Goal: Task Accomplishment & Management: Use online tool/utility

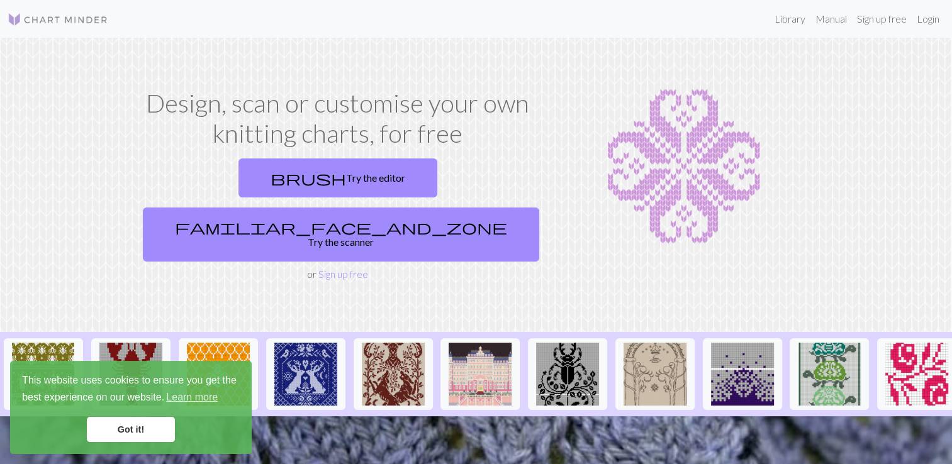
click at [164, 434] on link "Got it!" at bounding box center [131, 429] width 88 height 25
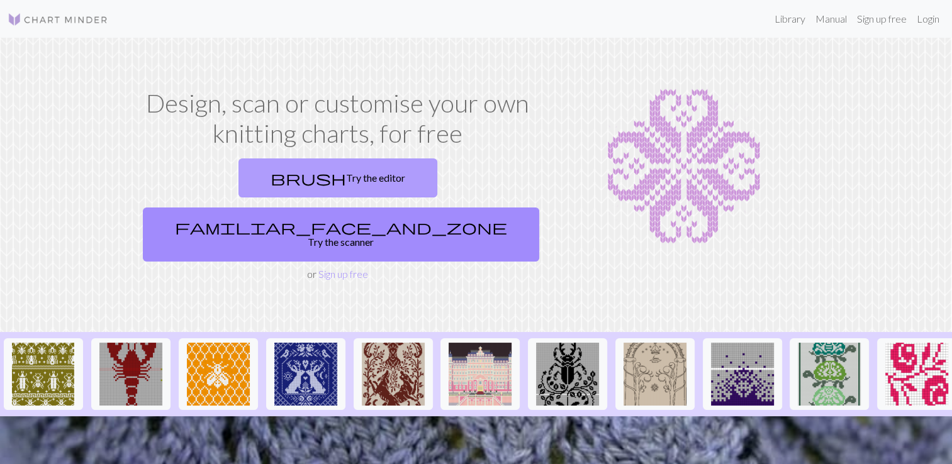
click at [238, 176] on link "brush Try the editor" at bounding box center [337, 178] width 199 height 39
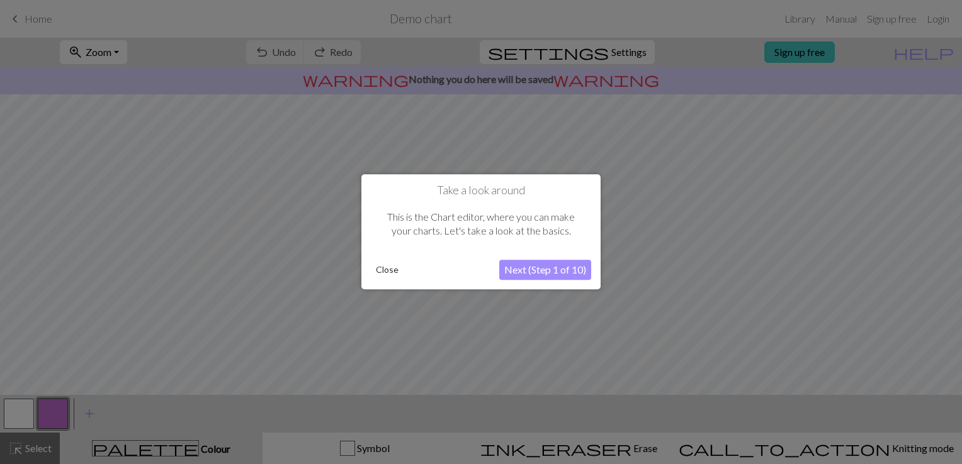
click at [391, 273] on button "Close" at bounding box center [387, 270] width 33 height 19
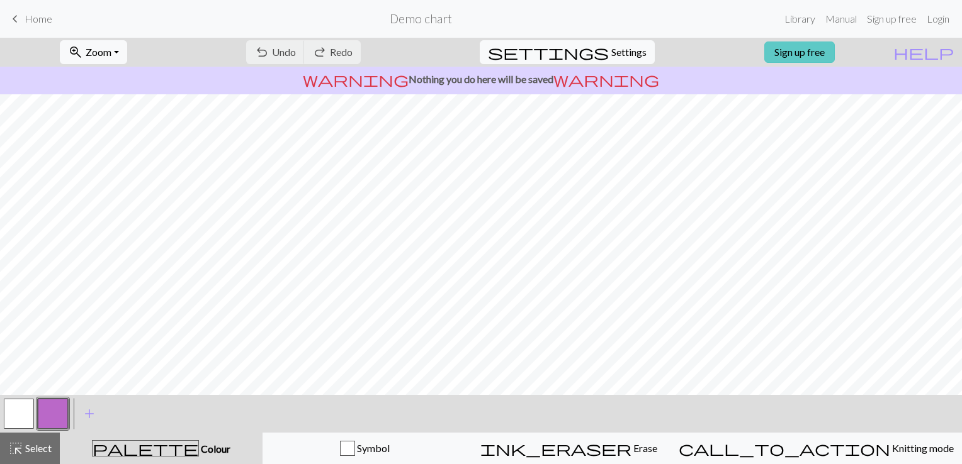
click at [834, 57] on link "Sign up free" at bounding box center [799, 52] width 70 height 21
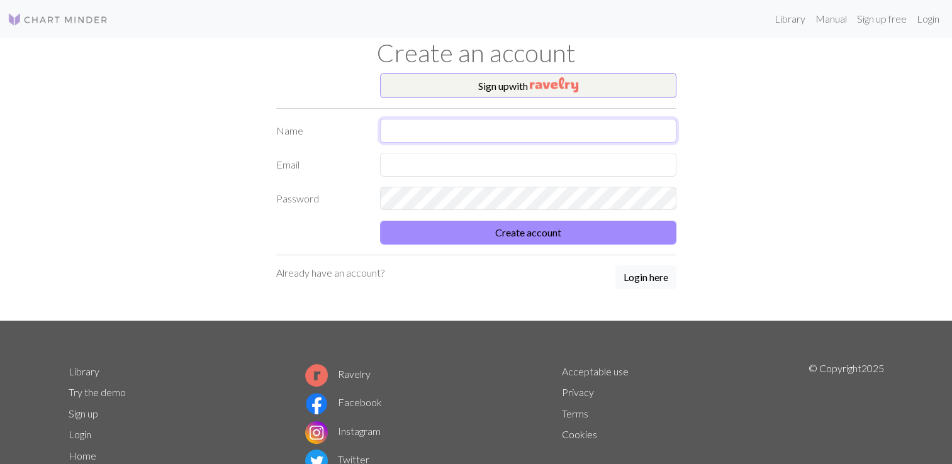
click at [589, 130] on input "text" at bounding box center [528, 131] width 296 height 24
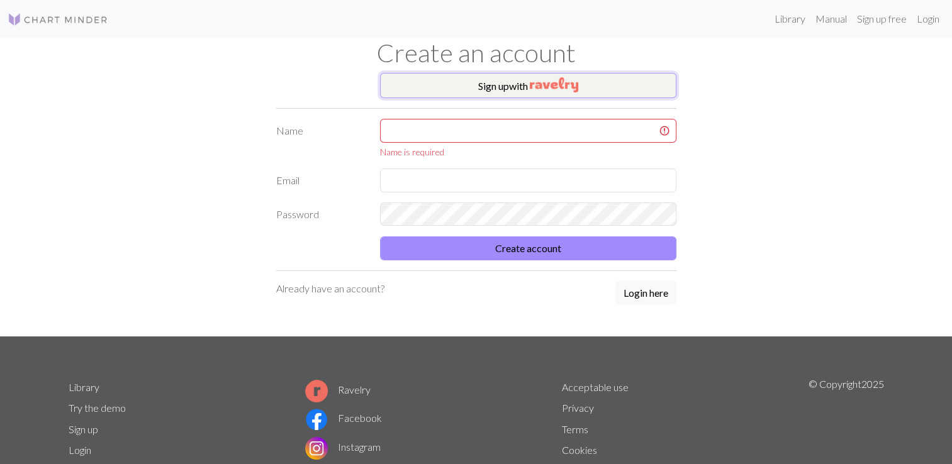
click at [577, 90] on img "button" at bounding box center [554, 84] width 48 height 15
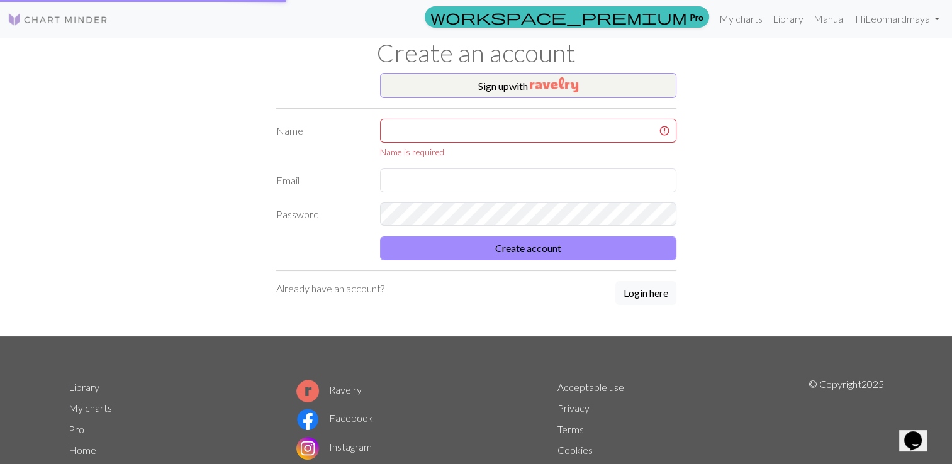
click at [578, 286] on div "Already have an account? Login here" at bounding box center [476, 293] width 400 height 25
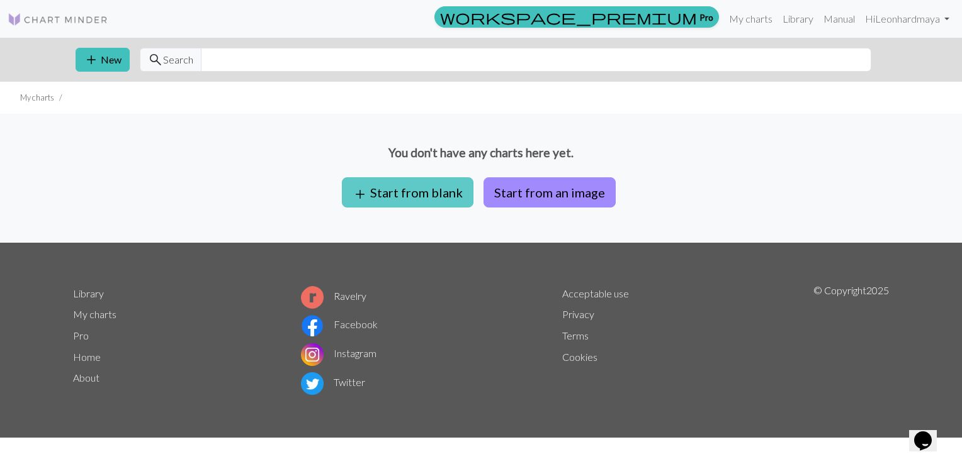
click at [414, 198] on button "add Start from blank" at bounding box center [408, 192] width 132 height 30
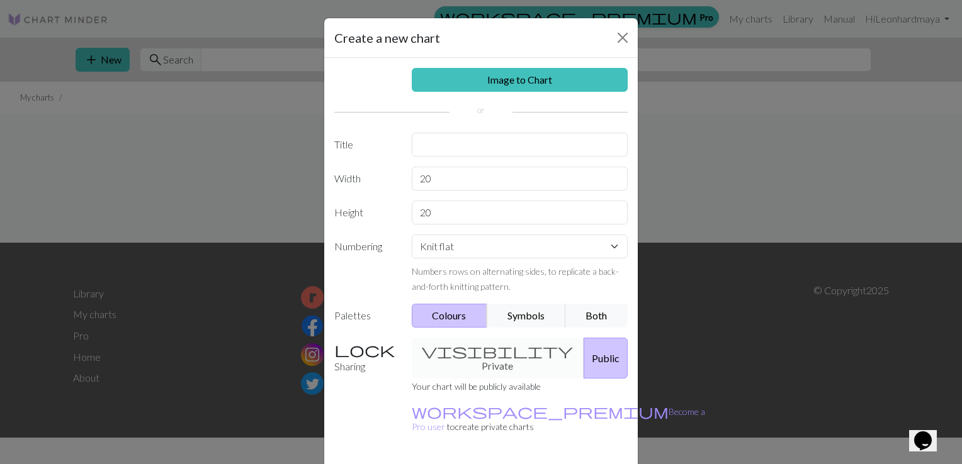
click at [477, 352] on div "visibility Private Public" at bounding box center [520, 358] width 232 height 41
click at [493, 347] on div "visibility Private Public" at bounding box center [520, 358] width 232 height 41
click at [622, 43] on button "Close" at bounding box center [622, 38] width 20 height 20
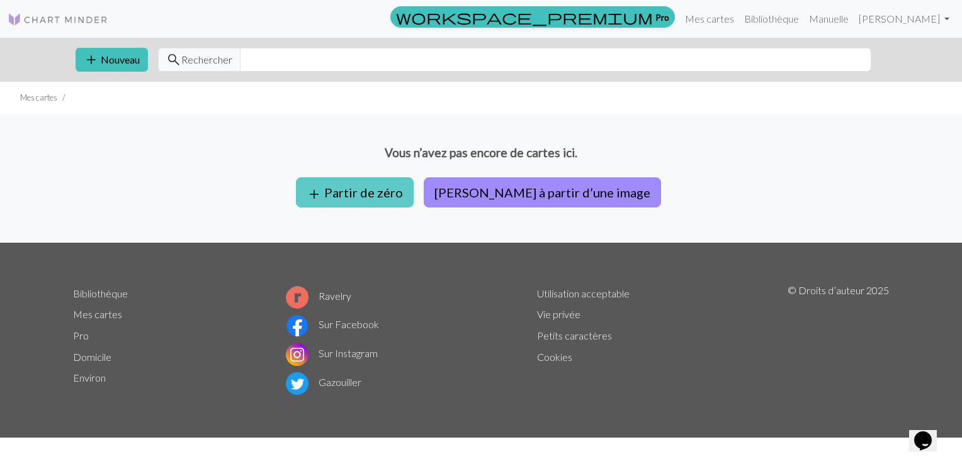
click at [381, 182] on button "add Partir de zéro" at bounding box center [355, 192] width 118 height 30
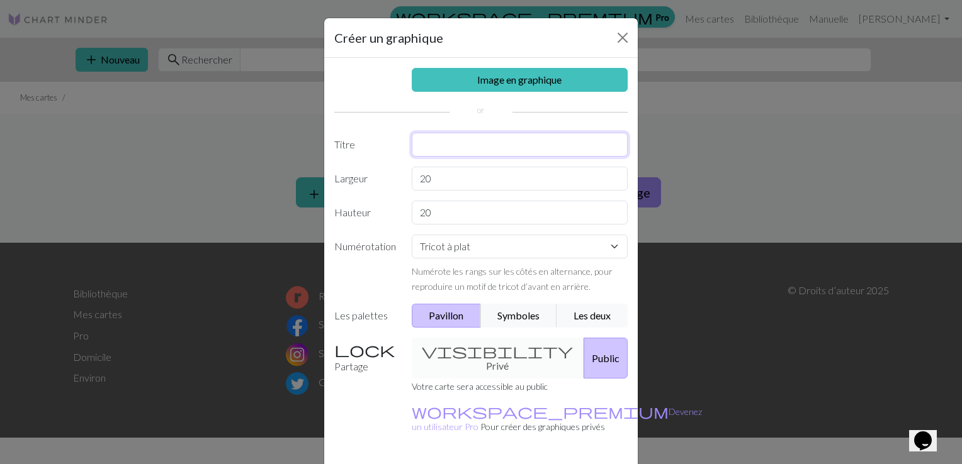
click at [474, 151] on input "text" at bounding box center [520, 145] width 216 height 24
type input "pull merino baby"
click at [468, 182] on input "20" at bounding box center [520, 179] width 216 height 24
type input "2"
type input "1"
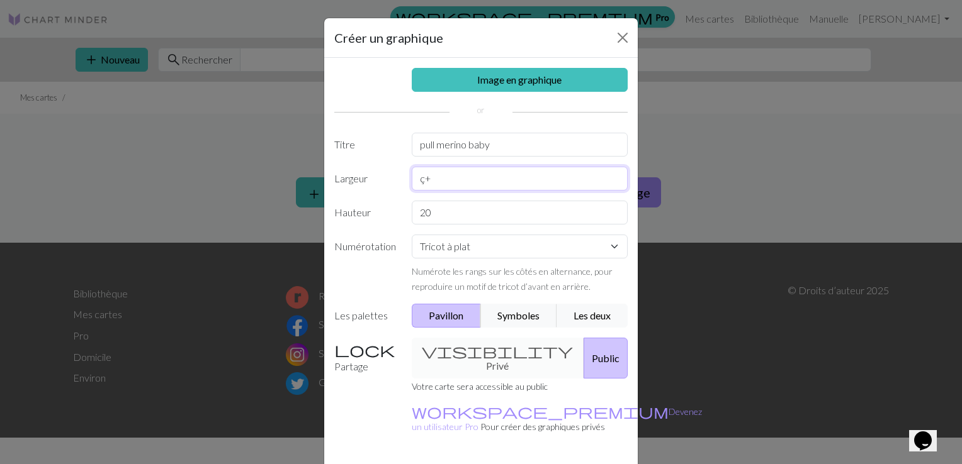
type input "ç"
type input "1"
type input "90"
click at [458, 215] on input "20" at bounding box center [520, 213] width 216 height 24
type input "2"
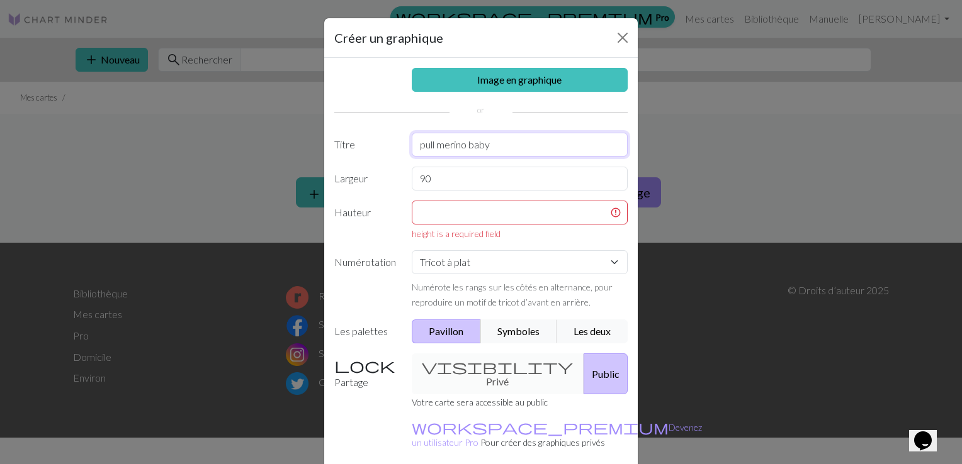
click at [510, 147] on input "pull merino baby" at bounding box center [520, 145] width 216 height 24
type input "pull merino baby dos et devant bas"
click at [444, 213] on input "text" at bounding box center [520, 213] width 216 height 24
type input "&"
click at [578, 141] on input "pull merino baby dos et devant bas" at bounding box center [520, 145] width 216 height 24
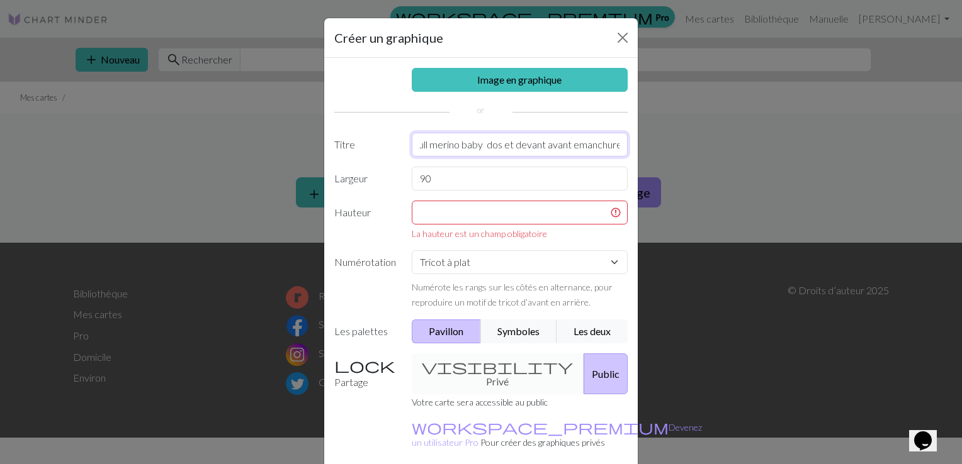
scroll to position [0, 9]
type input "pull merino baby dos et devant avant emanchure"
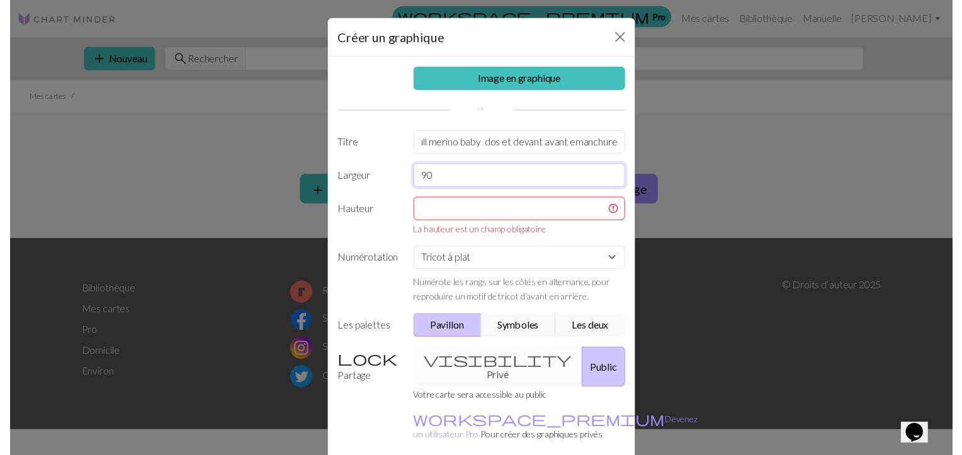
scroll to position [0, 0]
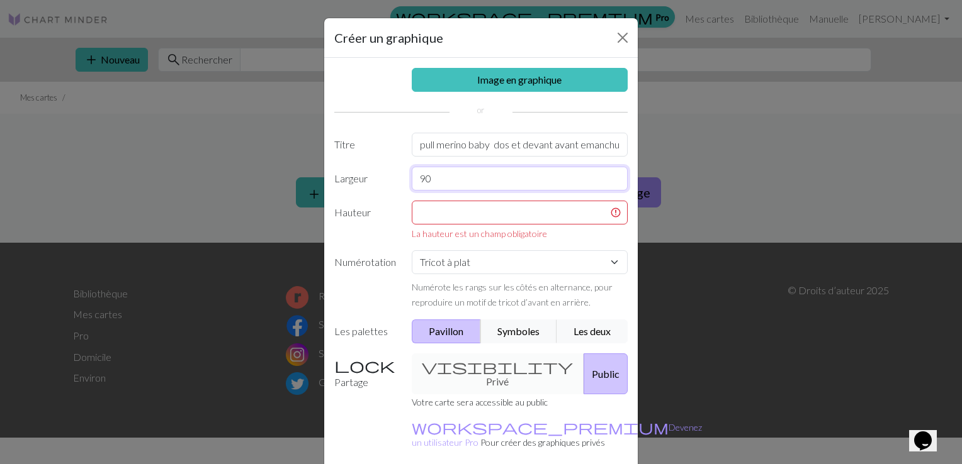
click at [449, 176] on input "90" at bounding box center [520, 179] width 216 height 24
click at [446, 220] on input "text" at bounding box center [520, 213] width 216 height 24
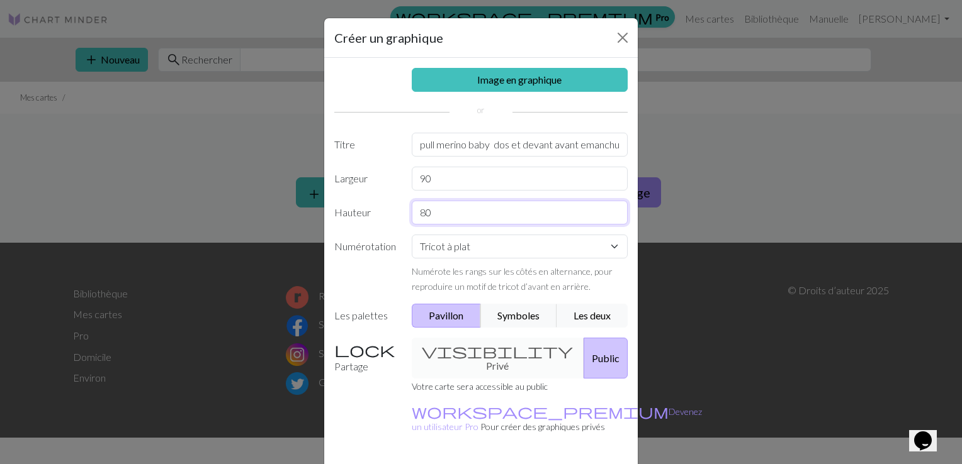
type input "80"
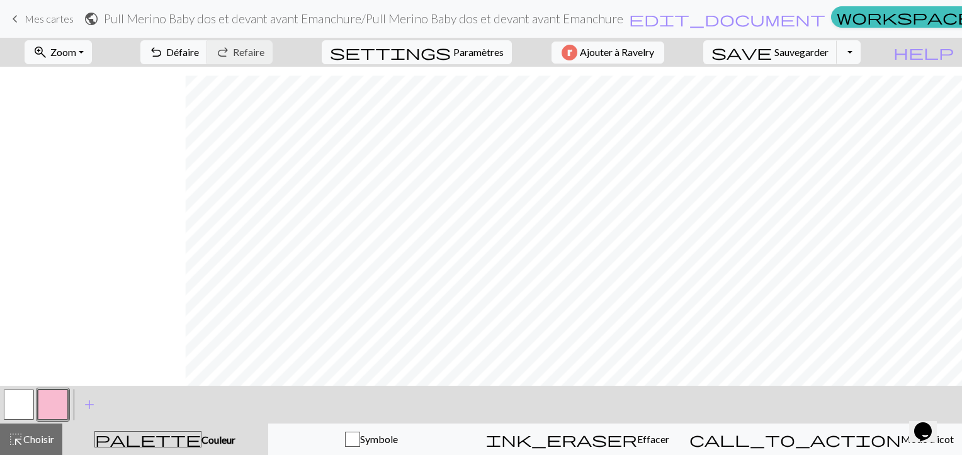
scroll to position [877, 808]
click at [673, 440] on div "ink_eraser Effacer Effacer" at bounding box center [578, 439] width 190 height 15
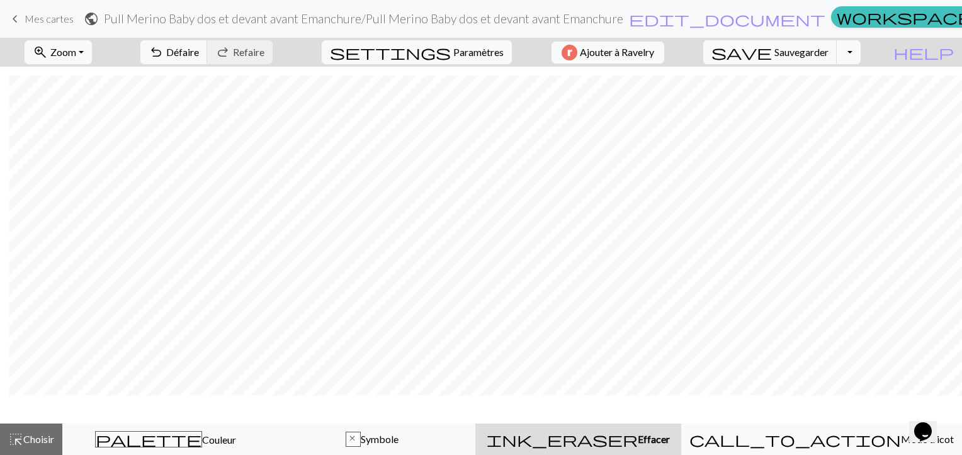
scroll to position [839, 808]
click at [607, 440] on span "ink_eraser" at bounding box center [561, 439] width 151 height 18
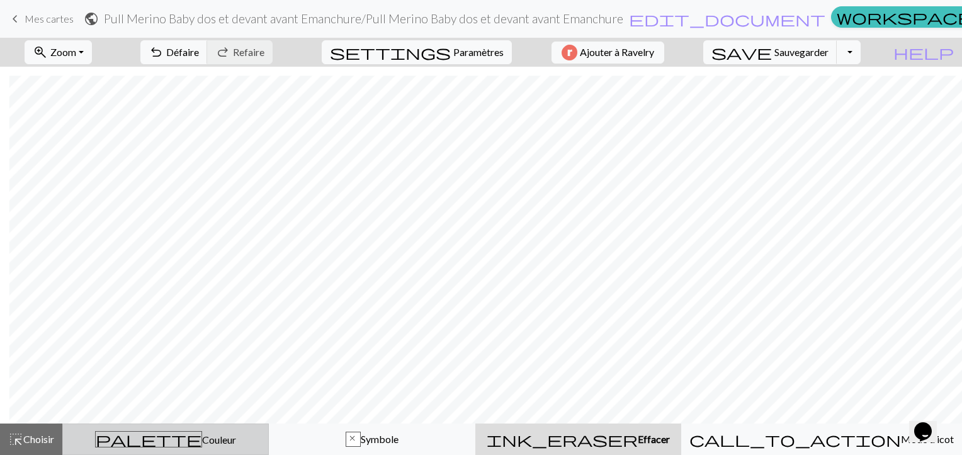
click at [214, 432] on div "palette Couleur Couleur" at bounding box center [165, 439] width 190 height 16
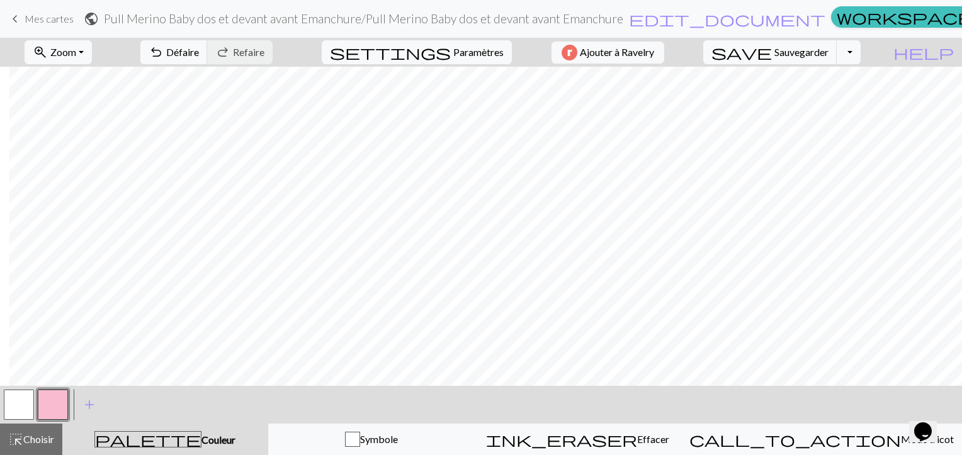
click at [18, 403] on button "button" at bounding box center [19, 405] width 30 height 30
click at [53, 400] on button "button" at bounding box center [53, 405] width 30 height 30
click at [824, 53] on span "Sauvegarder" at bounding box center [801, 52] width 54 height 12
click at [16, 24] on span "keyboard_arrow_left" at bounding box center [15, 19] width 15 height 18
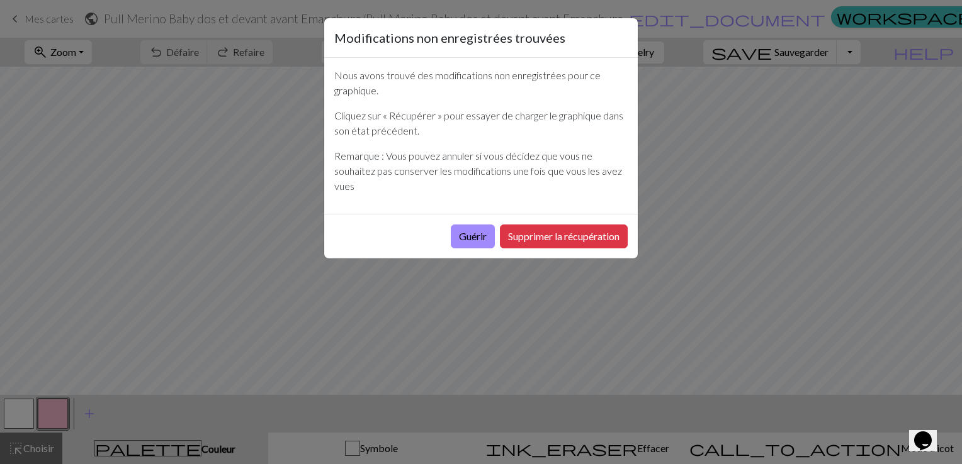
click at [450, 291] on div "Modifications non enregistrées trouvées Nous avons trouvé des modifications non…" at bounding box center [481, 232] width 962 height 464
click at [457, 291] on div "Modifications non enregistrées trouvées Nous avons trouvé des modifications non…" at bounding box center [481, 232] width 962 height 464
click at [470, 237] on button "Guérir" at bounding box center [473, 237] width 44 height 24
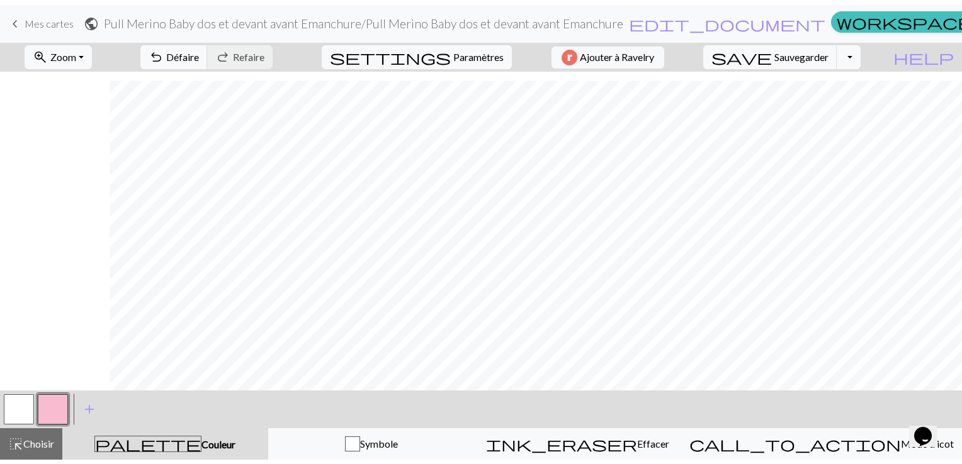
scroll to position [753, 440]
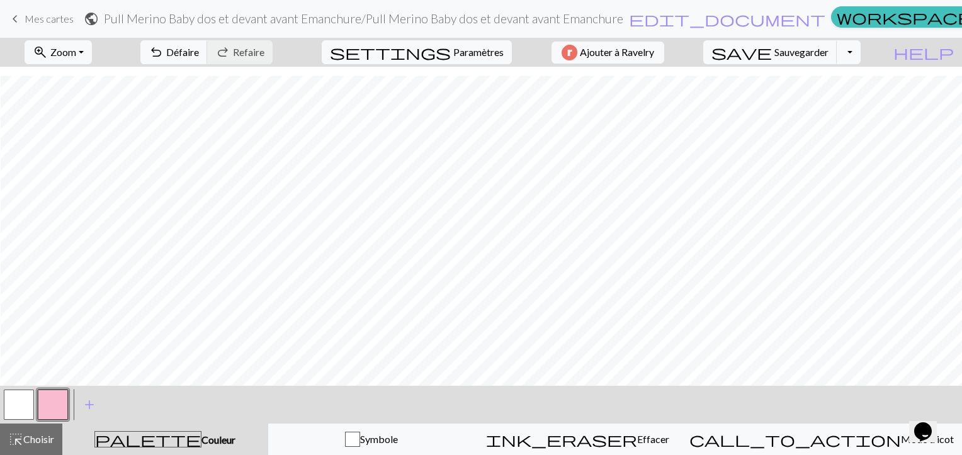
click at [40, 17] on span "Mes cartes" at bounding box center [49, 19] width 49 height 12
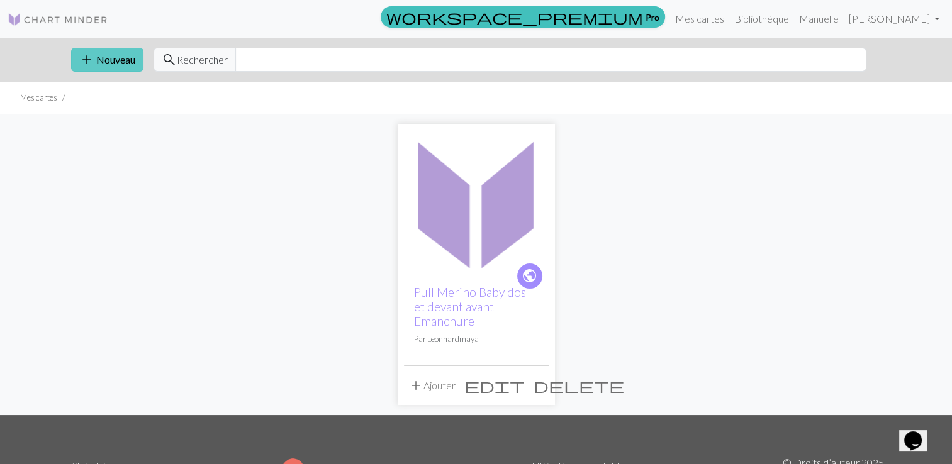
click at [96, 60] on font "Nouveau" at bounding box center [115, 59] width 39 height 12
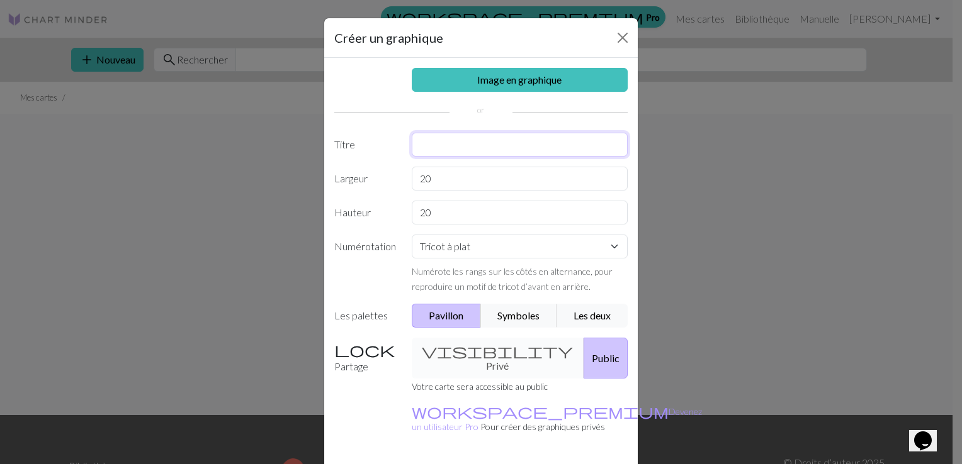
click at [470, 143] on input "text" at bounding box center [520, 145] width 216 height 24
drag, startPoint x: 514, startPoint y: 145, endPoint x: 614, endPoint y: 141, distance: 100.1
click at [614, 141] on input "pull merino baby dos et devant avant emanchure" at bounding box center [520, 145] width 216 height 24
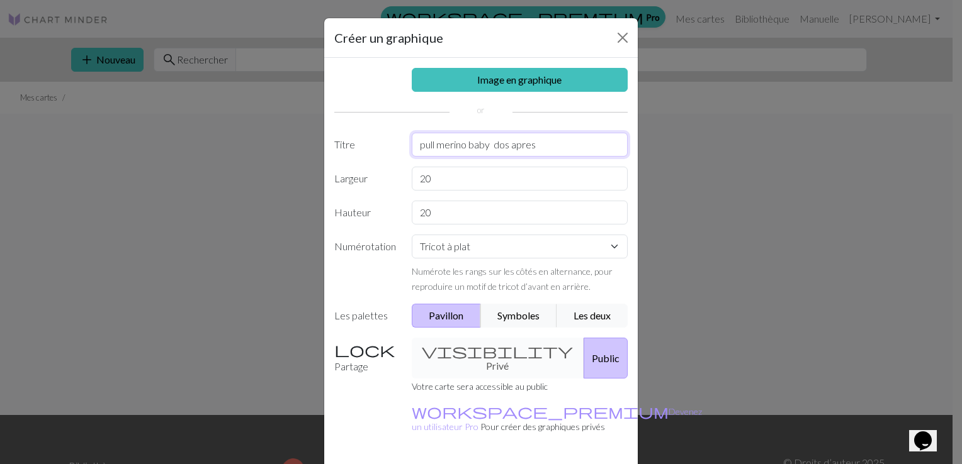
type input "pull merino baby dos apres"
click at [541, 184] on input "20" at bounding box center [520, 179] width 216 height 24
type input "2"
type input "83"
click at [530, 216] on input "20" at bounding box center [520, 213] width 216 height 24
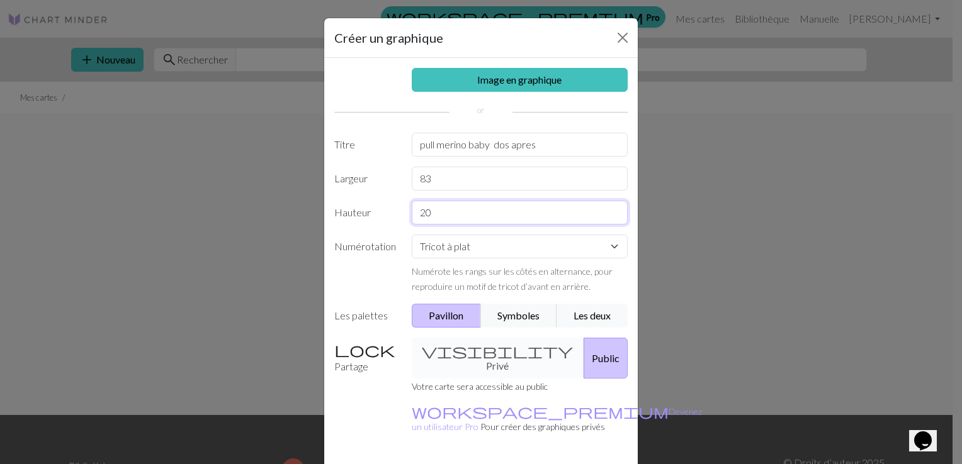
type input "2"
type input "60"
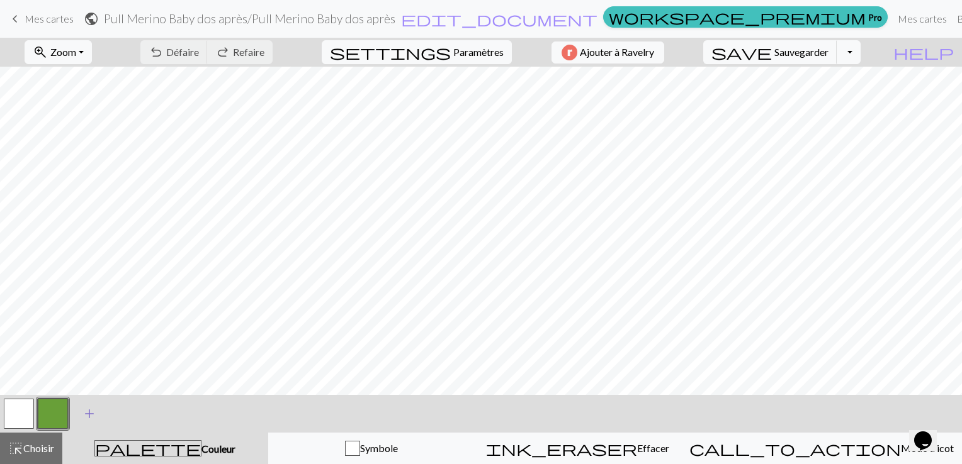
click at [86, 420] on span "add" at bounding box center [89, 414] width 15 height 18
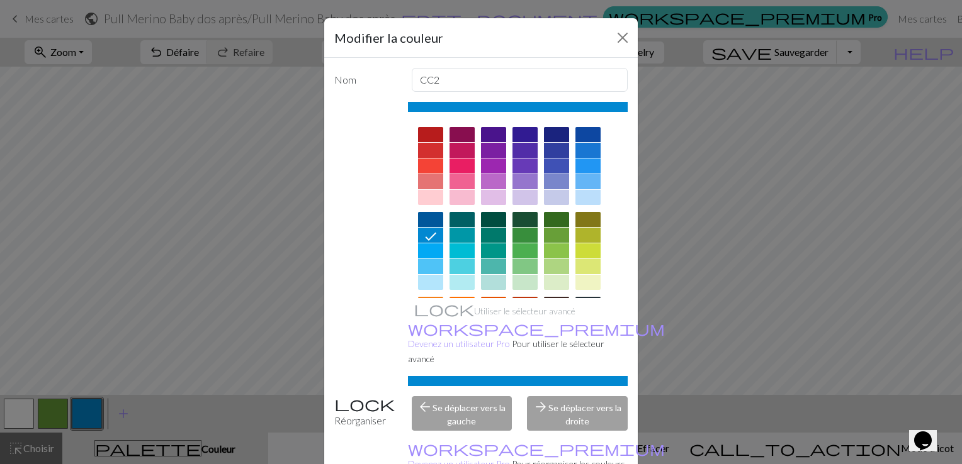
click at [19, 406] on div "Modifier la couleur Nom CC2 Utiliser le sélecteur avancé workspace_premium Deve…" at bounding box center [481, 232] width 962 height 464
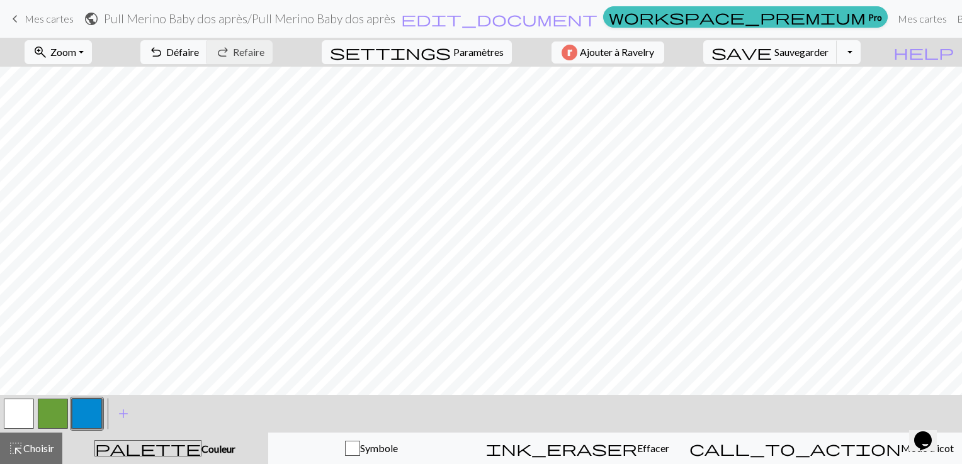
click at [30, 414] on button "button" at bounding box center [19, 414] width 30 height 30
click at [120, 412] on span "add" at bounding box center [123, 414] width 15 height 18
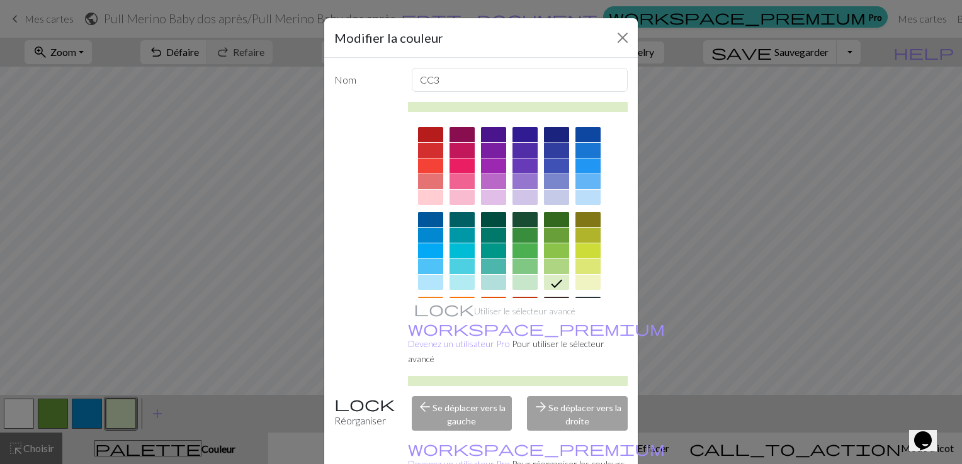
click at [548, 130] on div at bounding box center [556, 134] width 25 height 15
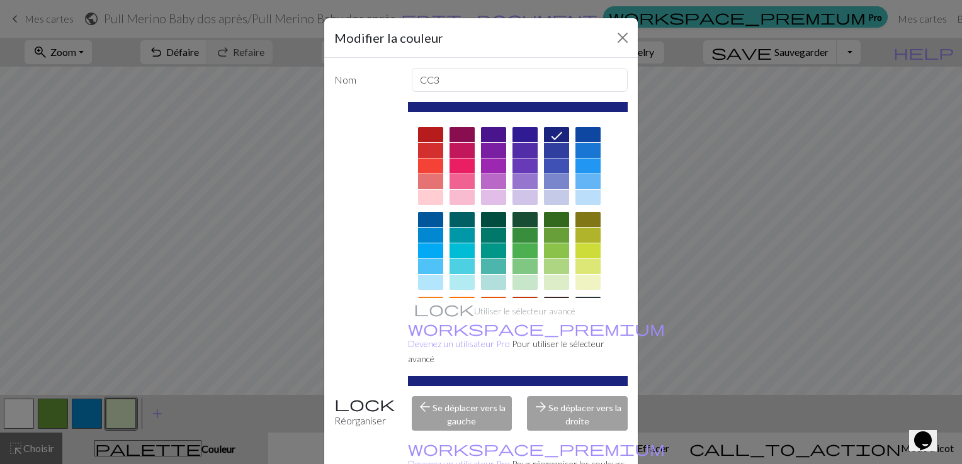
click at [471, 147] on div at bounding box center [518, 294] width 220 height 354
click at [457, 150] on div at bounding box center [461, 150] width 25 height 15
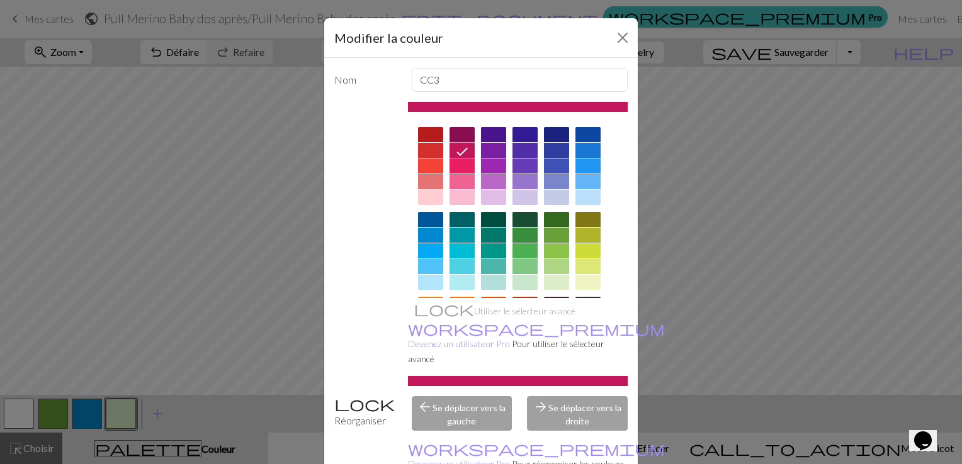
scroll to position [108, 0]
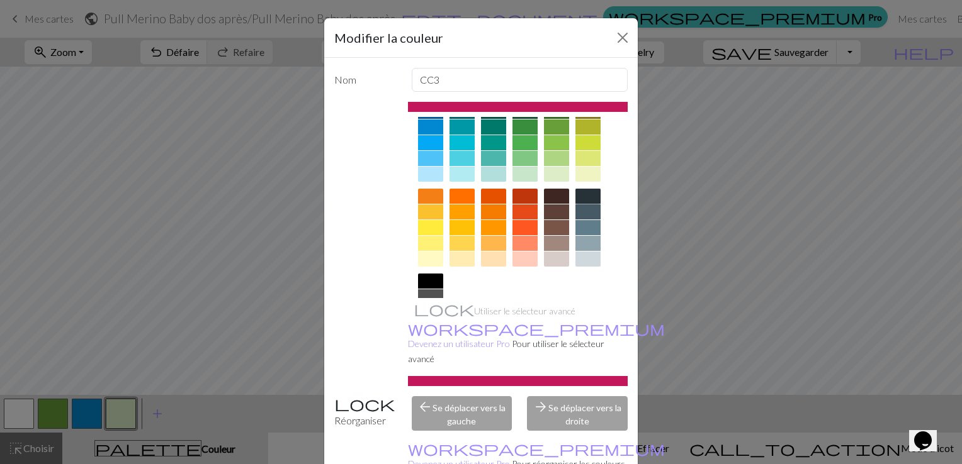
click at [588, 190] on div at bounding box center [587, 196] width 25 height 15
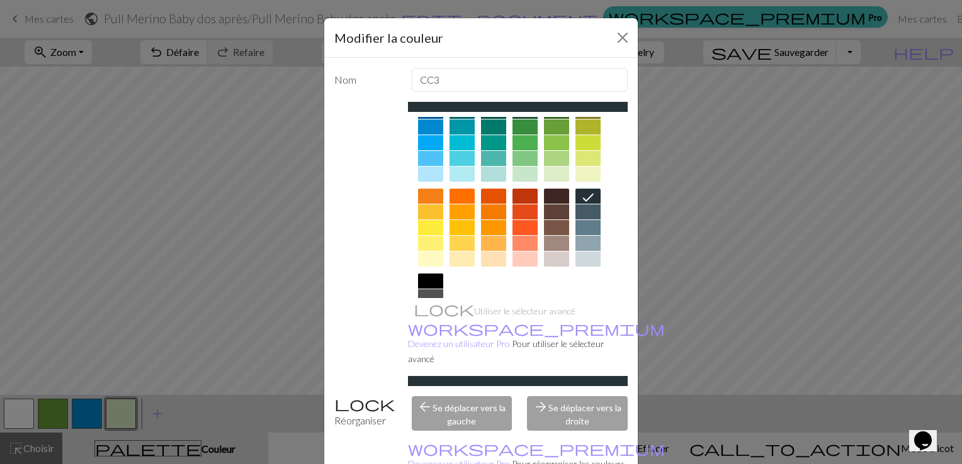
click at [659, 427] on div "Modifier la couleur Nom CC3 Utiliser le sélecteur avancé workspace_premium Deve…" at bounding box center [481, 232] width 962 height 464
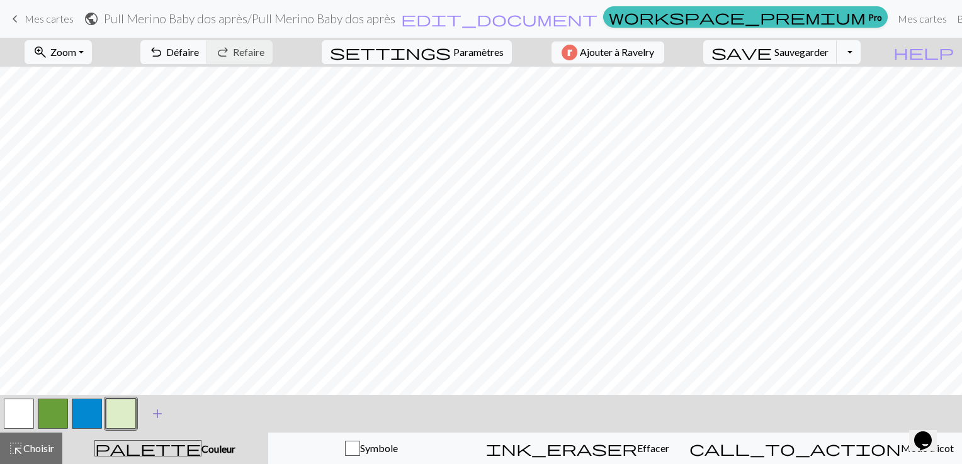
click at [157, 416] on span "add" at bounding box center [157, 414] width 15 height 18
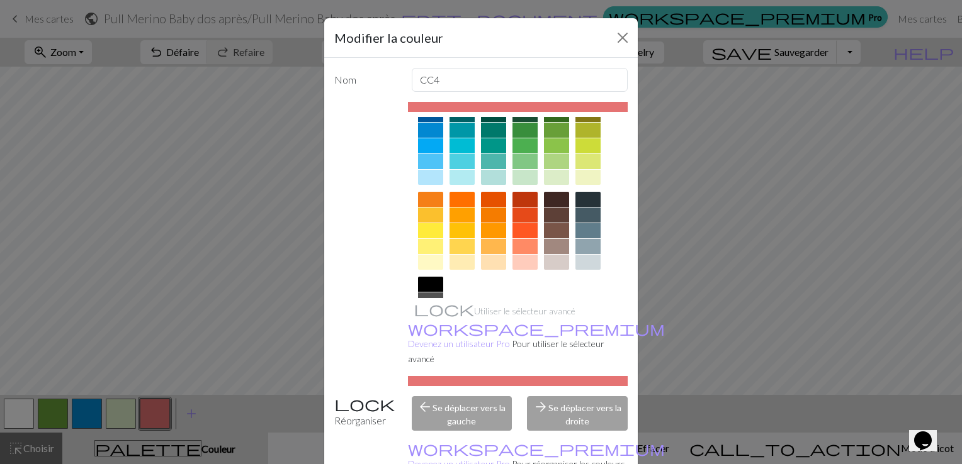
scroll to position [158, 0]
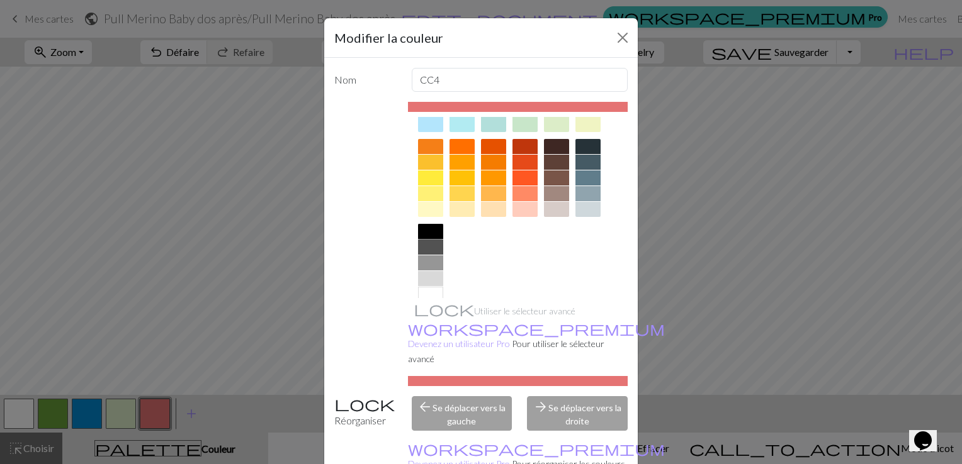
click at [424, 233] on div at bounding box center [430, 231] width 25 height 15
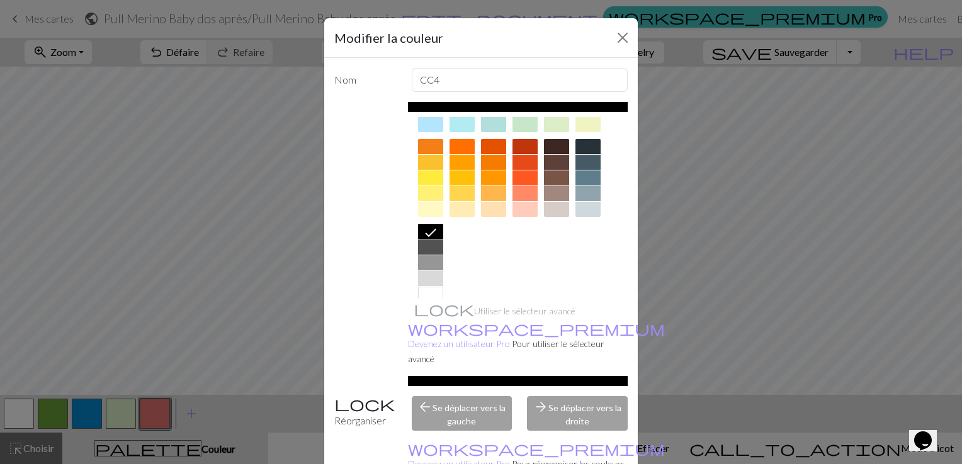
click at [424, 233] on icon at bounding box center [430, 232] width 15 height 15
click at [425, 233] on icon at bounding box center [430, 233] width 11 height 8
click at [547, 405] on div "arrow_forward Se déplacer vers la droite" at bounding box center [577, 413] width 116 height 35
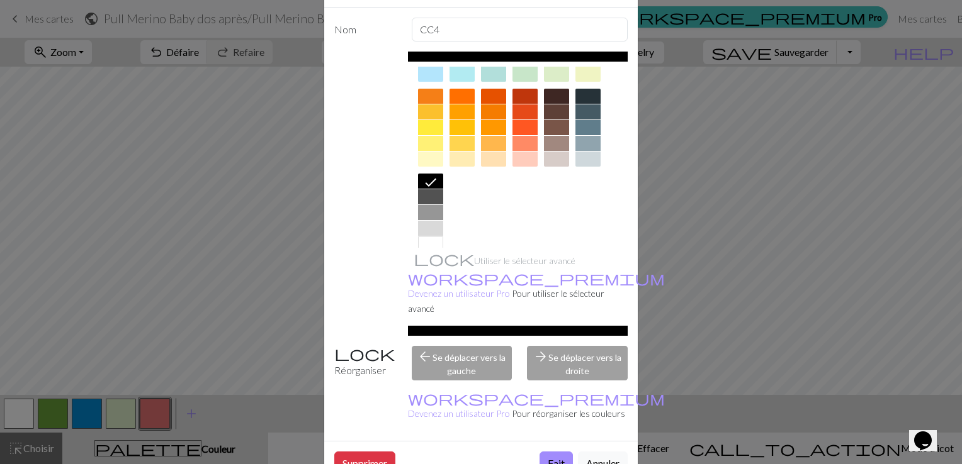
scroll to position [74, 0]
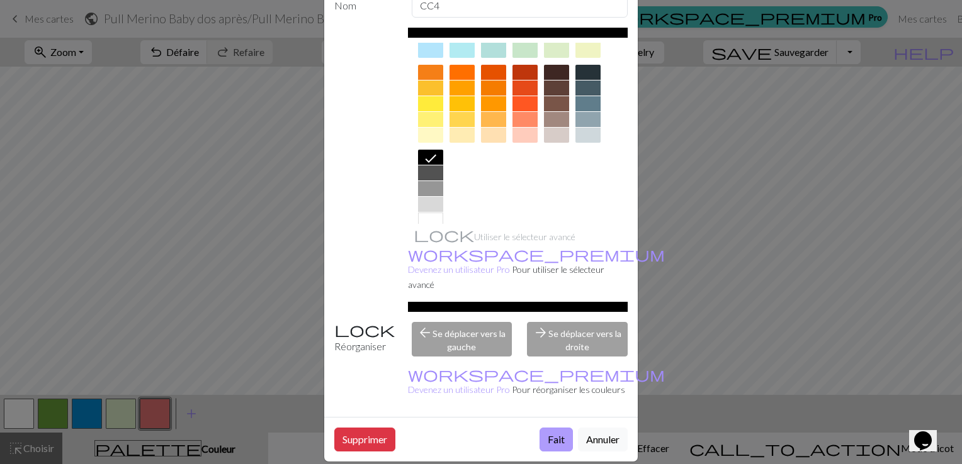
click at [539, 428] on button "Fait" at bounding box center [555, 440] width 33 height 24
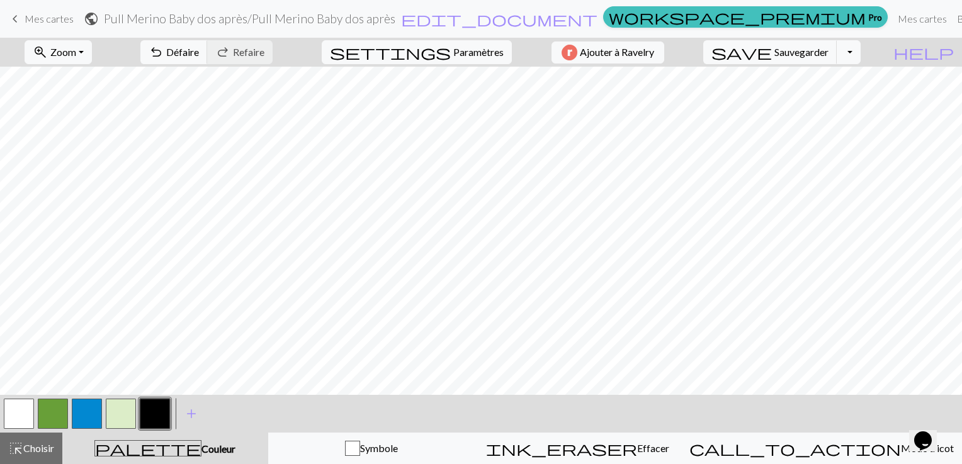
click at [17, 24] on span "keyboard_arrow_left" at bounding box center [15, 19] width 15 height 18
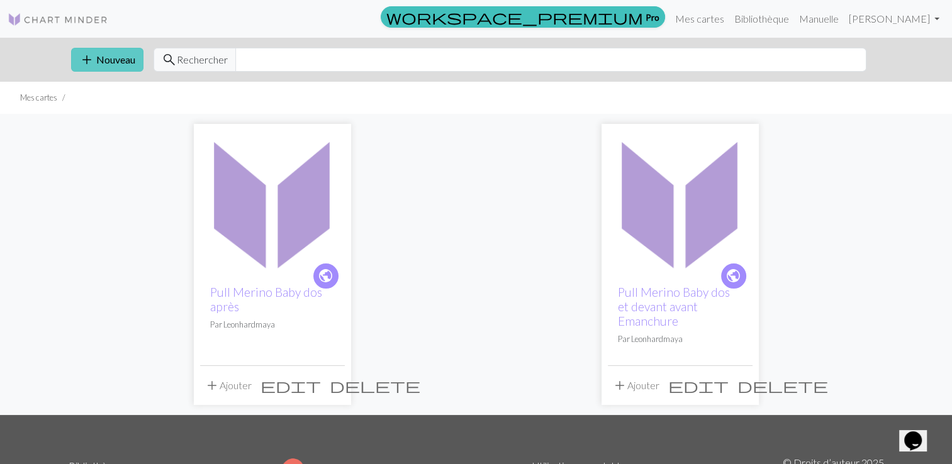
click at [115, 60] on font "Nouveau" at bounding box center [115, 59] width 39 height 12
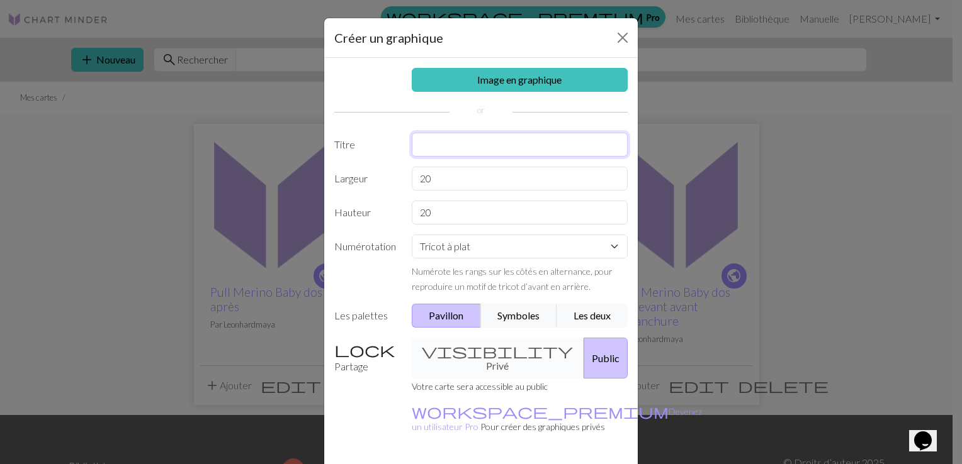
click at [439, 140] on input "text" at bounding box center [520, 145] width 216 height 24
type input "dos"
click at [449, 176] on input "20" at bounding box center [520, 179] width 216 height 24
type input "2"
type input "90"
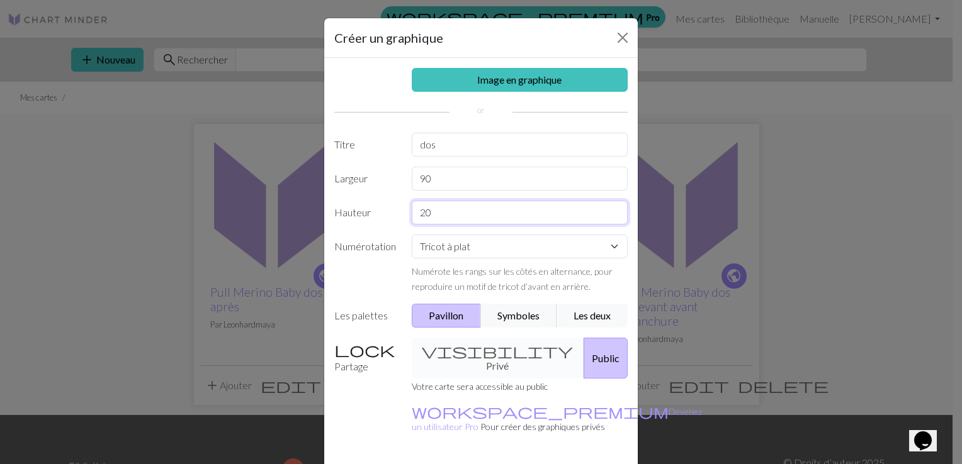
click at [440, 218] on input "20" at bounding box center [520, 213] width 216 height 24
type input "2"
type input "140"
click at [583, 350] on button "Public" at bounding box center [605, 358] width 44 height 41
click at [488, 344] on div "visibility Privé Public" at bounding box center [520, 358] width 232 height 41
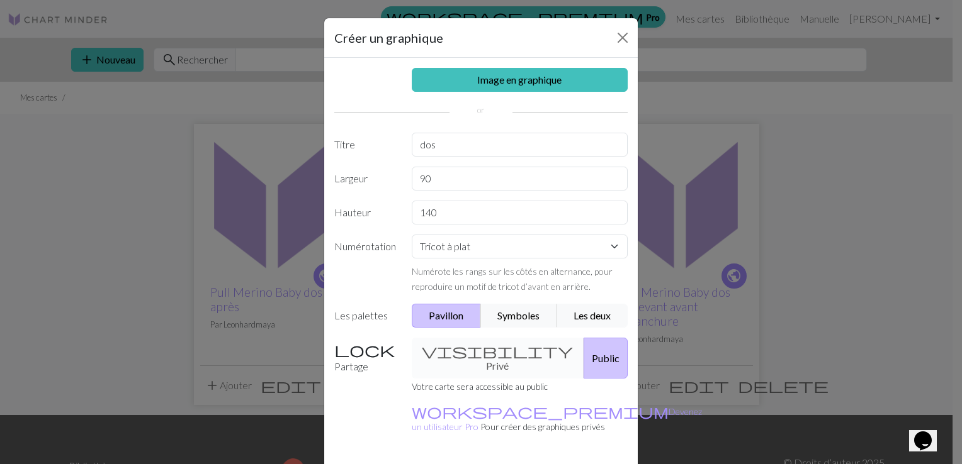
click at [455, 347] on div "visibility Privé Public" at bounding box center [520, 358] width 232 height 41
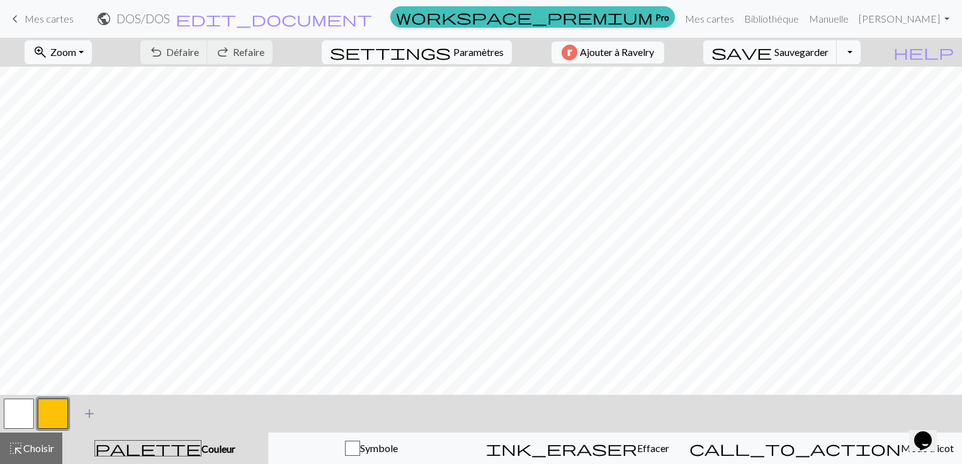
click at [91, 412] on span "add" at bounding box center [89, 414] width 15 height 18
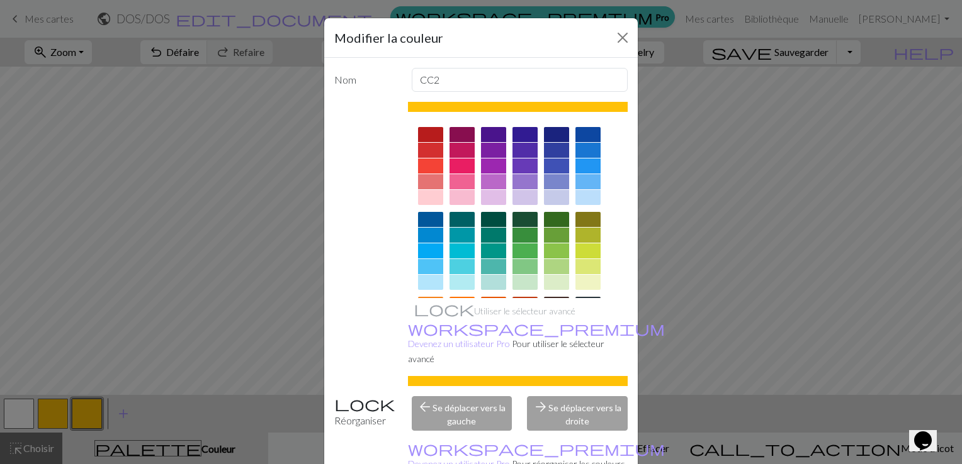
scroll to position [176, 0]
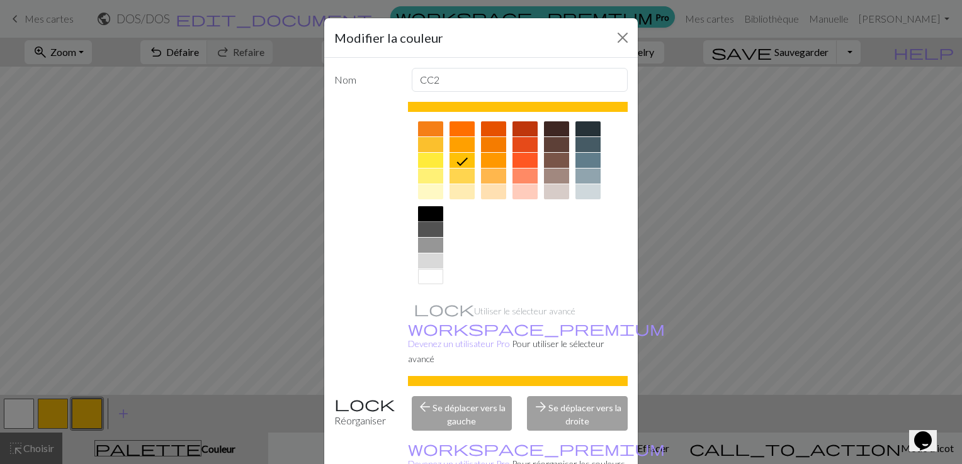
click at [423, 208] on div at bounding box center [430, 213] width 25 height 15
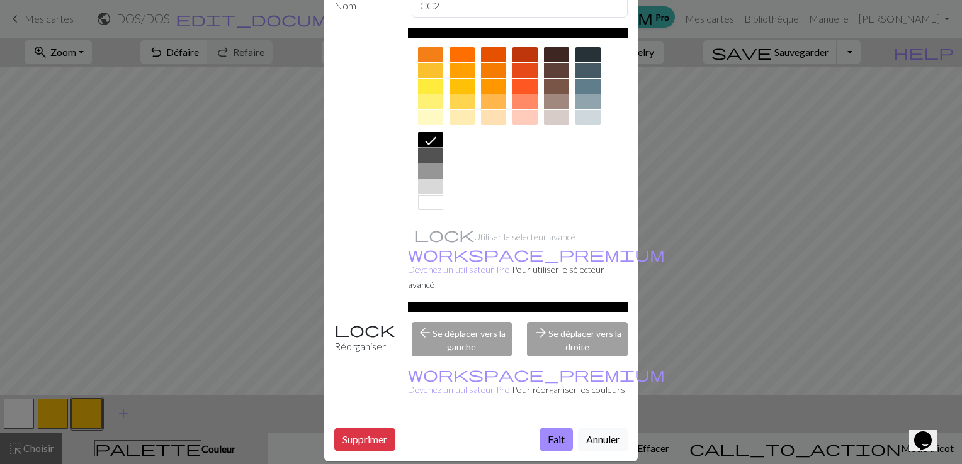
scroll to position [74, 0]
click at [549, 428] on button "Fait" at bounding box center [555, 440] width 33 height 24
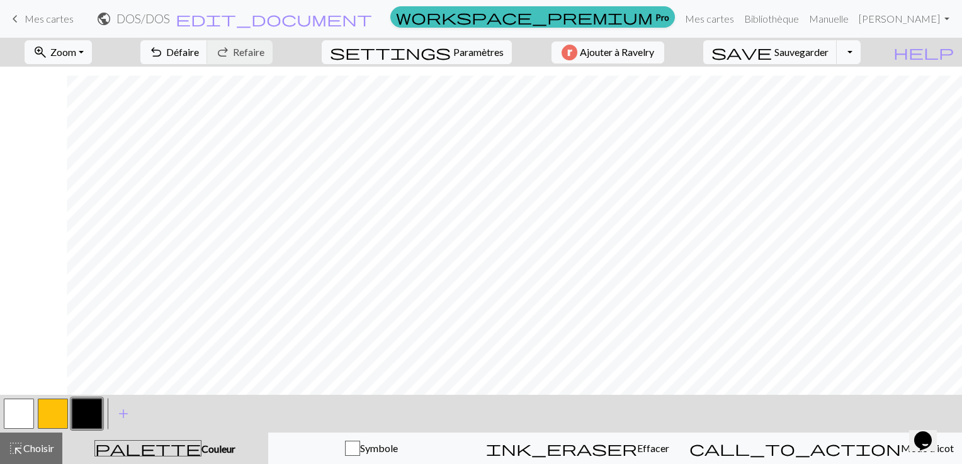
scroll to position [1499, 67]
click at [16, 410] on button "button" at bounding box center [19, 414] width 30 height 30
click at [86, 413] on button "button" at bounding box center [87, 414] width 30 height 30
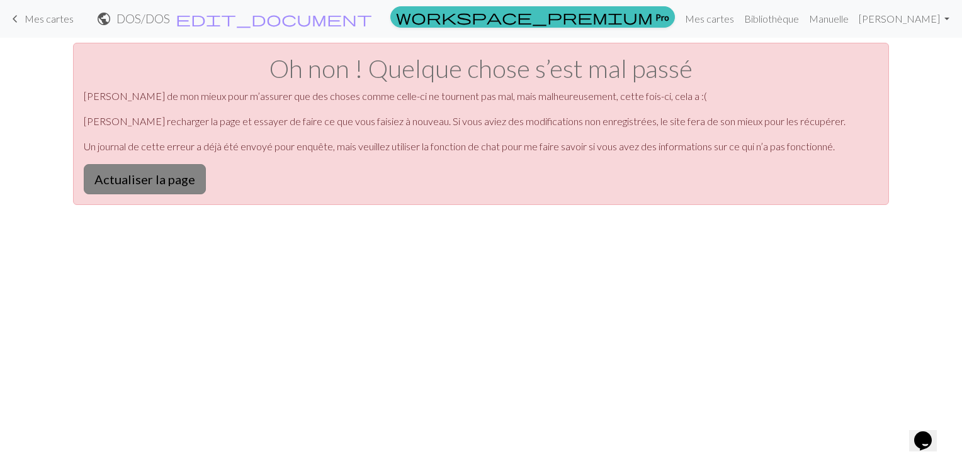
click at [126, 186] on button "Actualiser la page" at bounding box center [145, 179] width 122 height 30
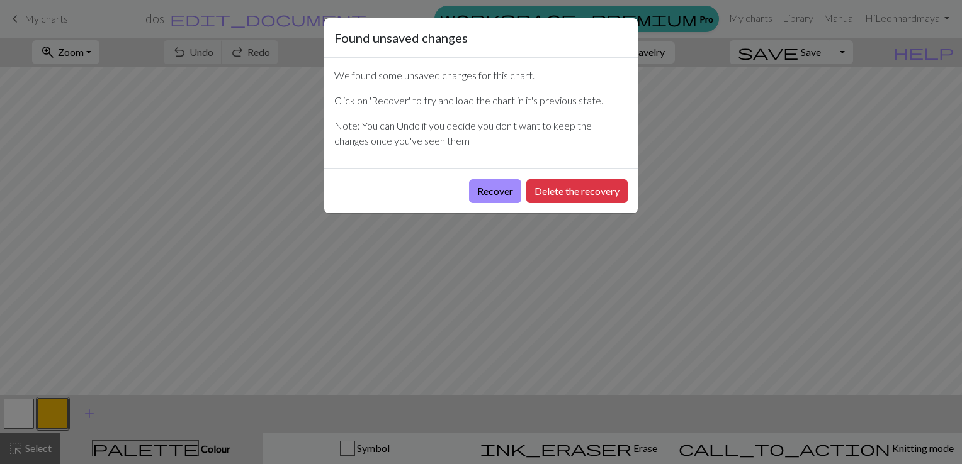
click at [478, 188] on button "Recover" at bounding box center [495, 191] width 52 height 24
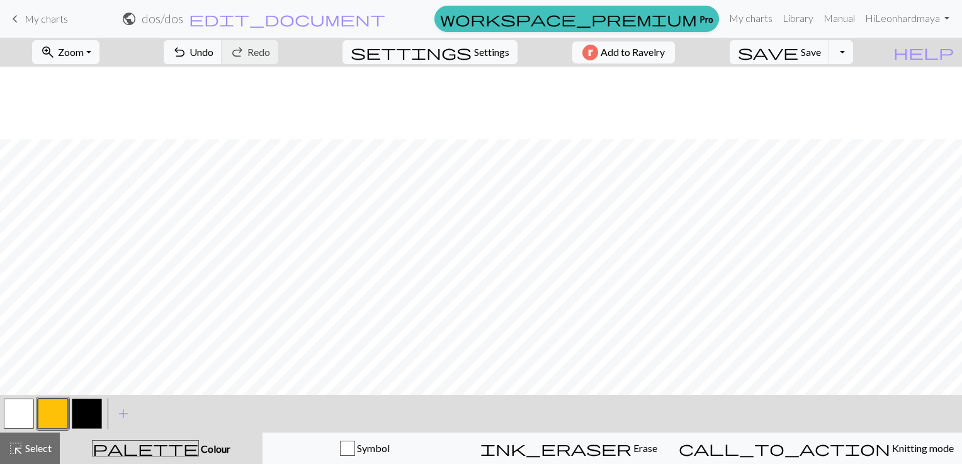
scroll to position [1229, 0]
click at [81, 417] on button "button" at bounding box center [87, 414] width 30 height 30
drag, startPoint x: 19, startPoint y: 429, endPoint x: 20, endPoint y: 419, distance: 10.1
click at [20, 426] on button "button" at bounding box center [19, 414] width 30 height 30
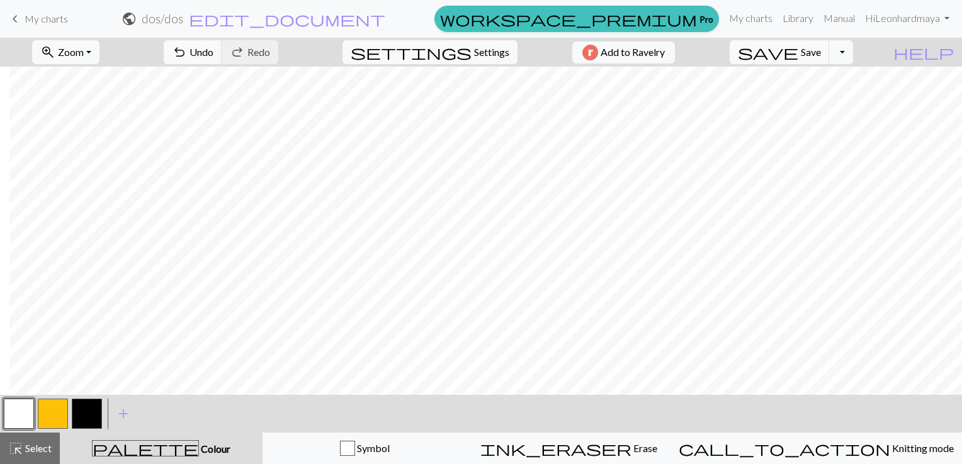
click at [89, 404] on button "button" at bounding box center [87, 414] width 30 height 30
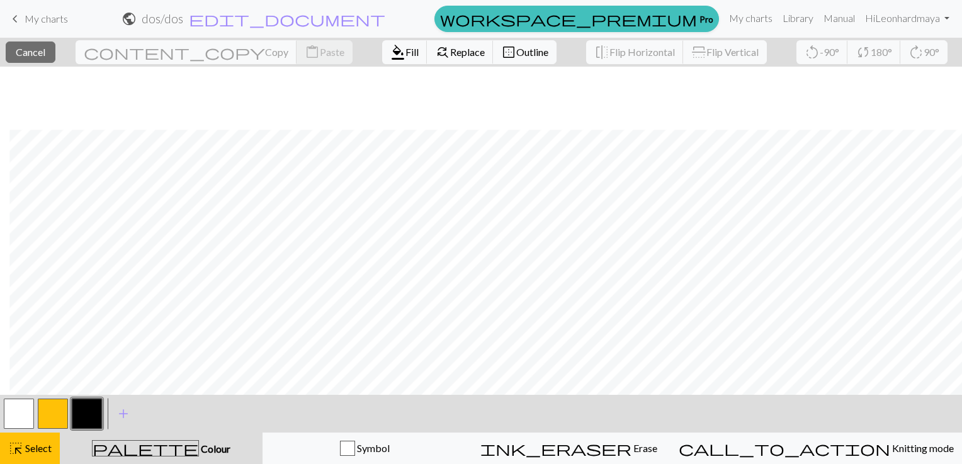
scroll to position [1292, 623]
click at [201, 419] on div "< > add Add a colour" at bounding box center [481, 414] width 962 height 38
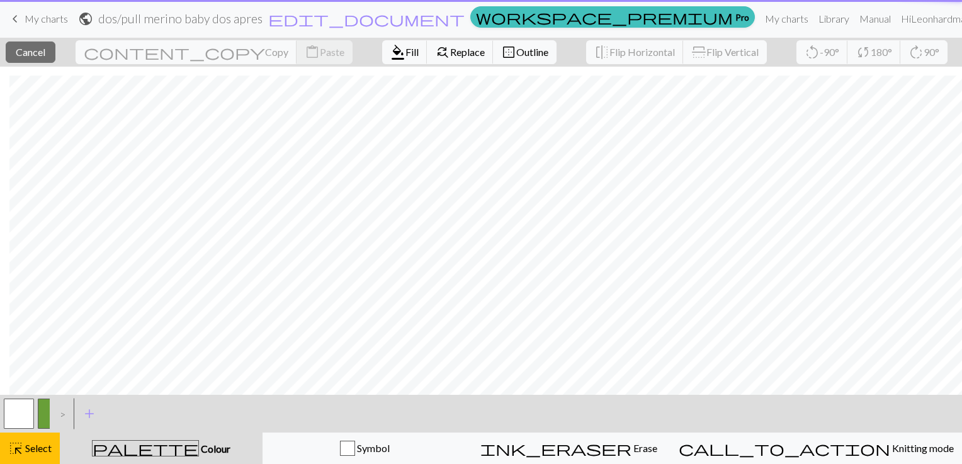
scroll to position [492, 506]
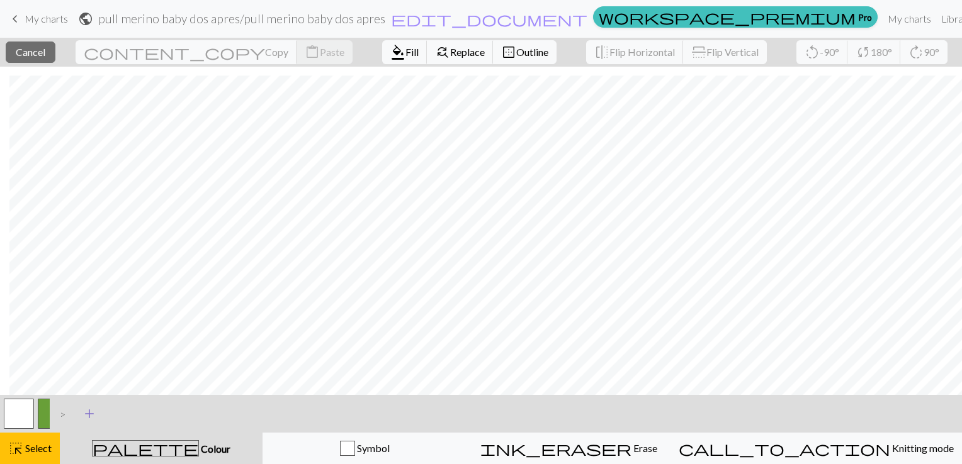
click at [91, 412] on span "add" at bounding box center [89, 414] width 15 height 18
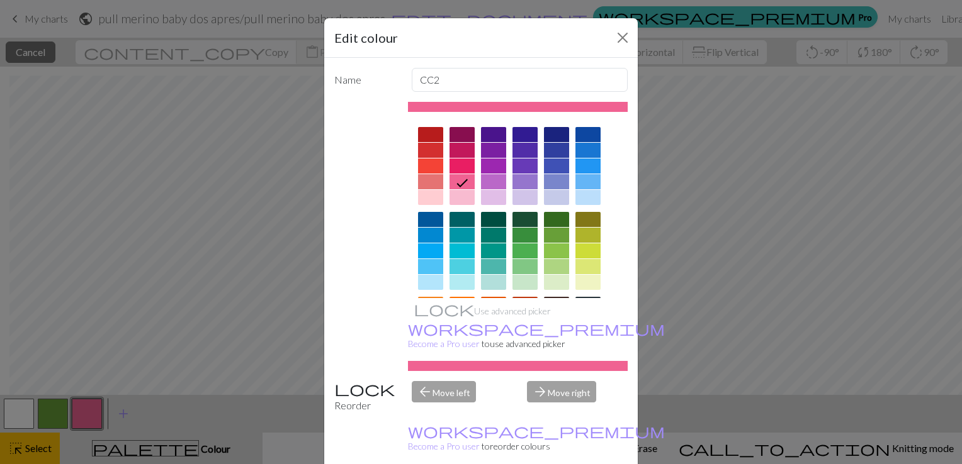
scroll to position [176, 0]
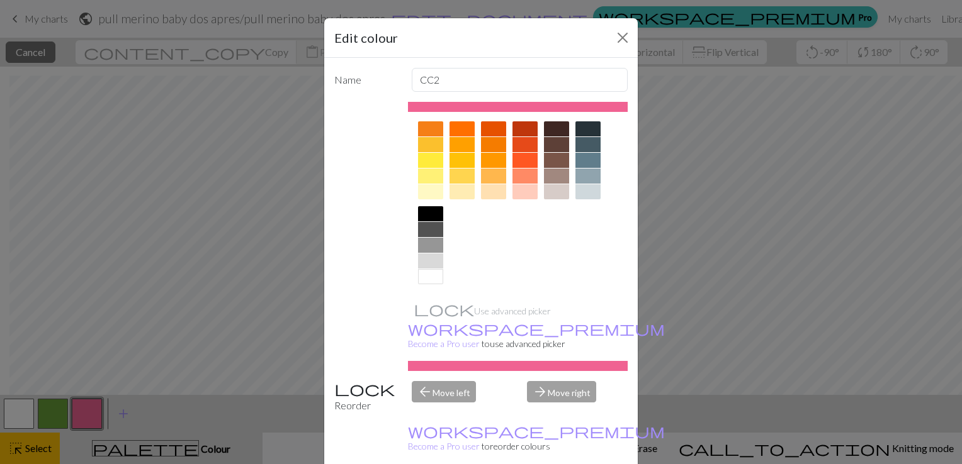
click at [435, 215] on div at bounding box center [430, 213] width 25 height 15
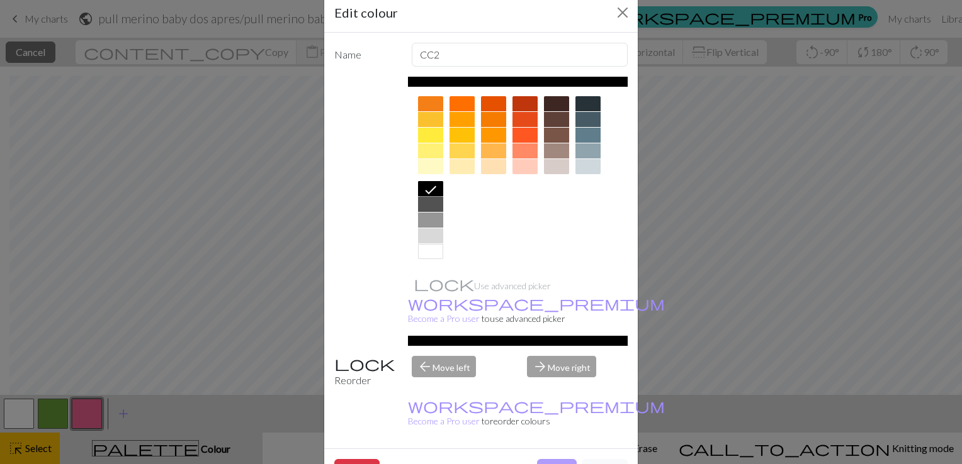
scroll to position [30, 0]
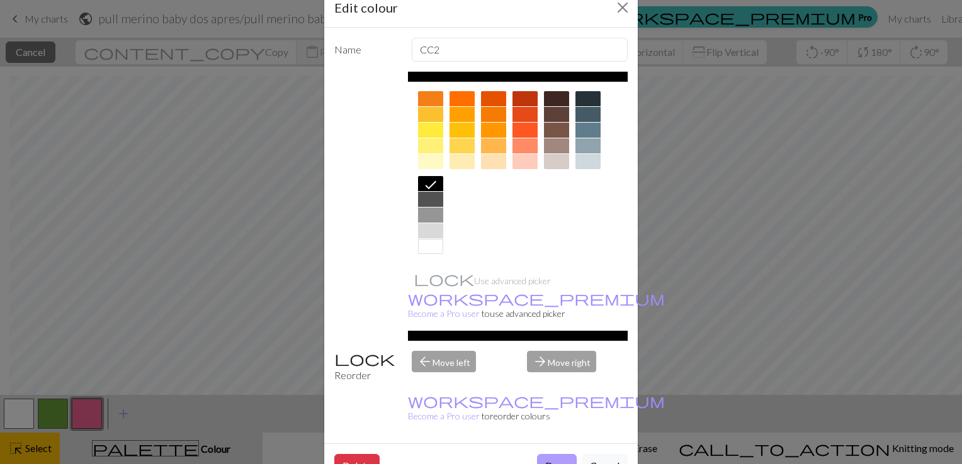
click at [547, 454] on button "Done" at bounding box center [557, 466] width 40 height 24
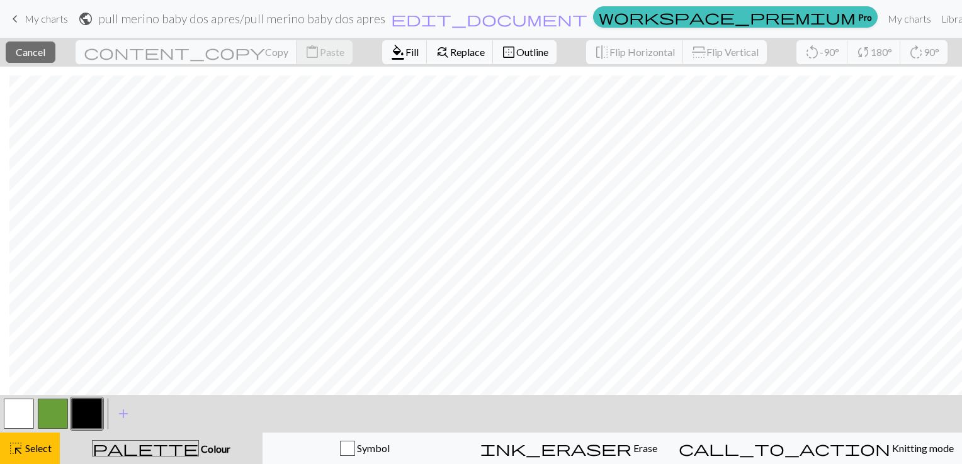
click at [555, 430] on div "< > add Add a colour" at bounding box center [481, 414] width 962 height 38
click at [89, 409] on button "button" at bounding box center [87, 414] width 30 height 30
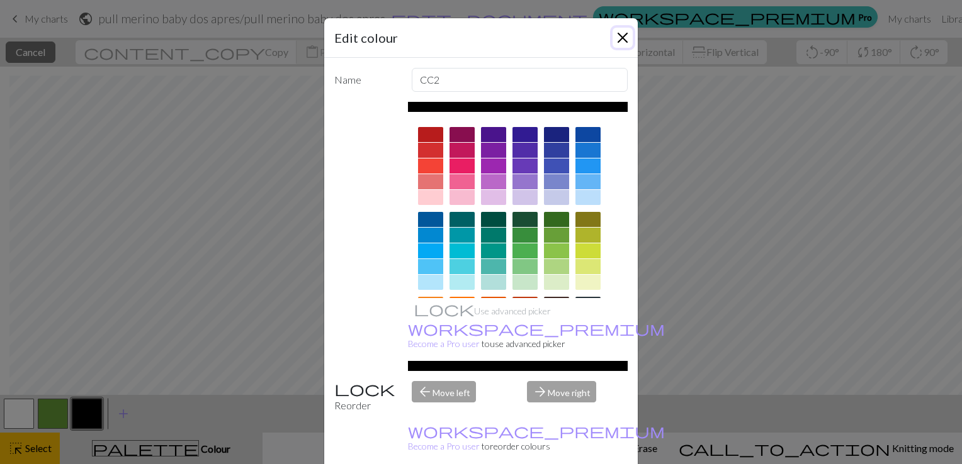
click at [619, 42] on button "Close" at bounding box center [622, 38] width 20 height 20
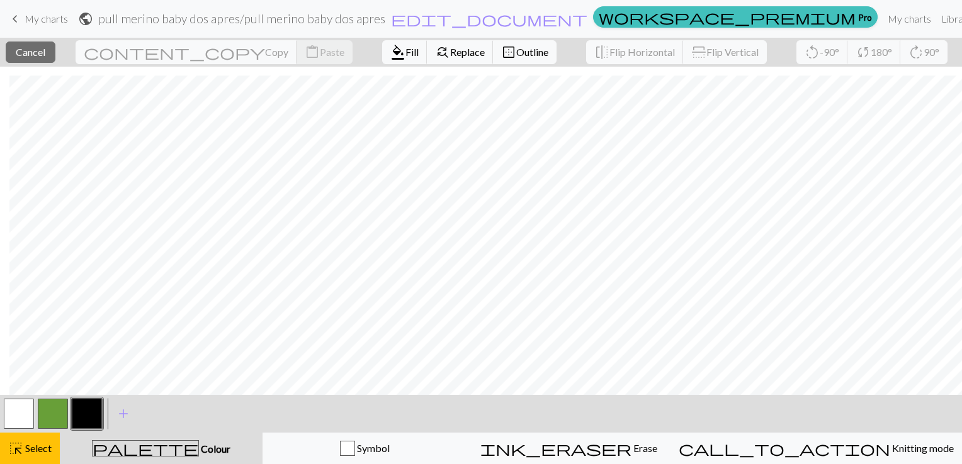
click at [87, 407] on button "button" at bounding box center [87, 414] width 30 height 30
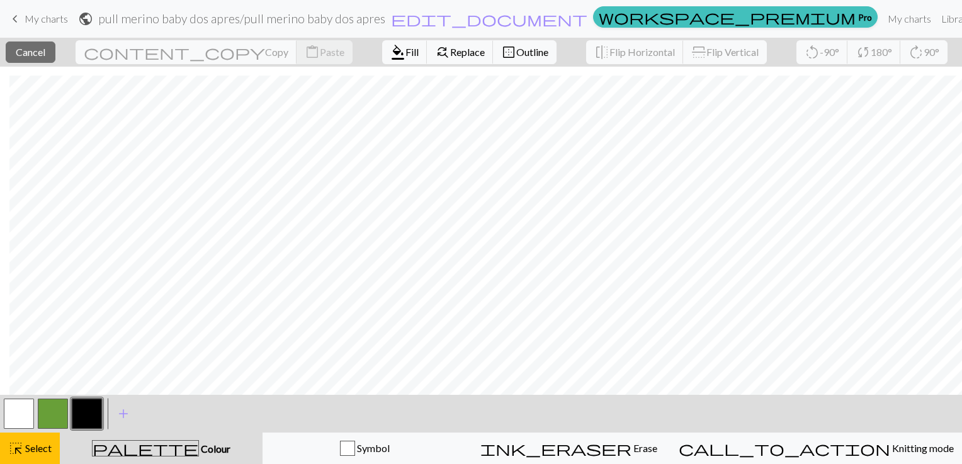
drag, startPoint x: 629, startPoint y: 386, endPoint x: 352, endPoint y: 420, distance: 278.3
click at [352, 420] on div "< > add Add a colour" at bounding box center [481, 414] width 962 height 38
click at [112, 369] on div "close Cancel content_copy Copy content_paste Paste format_color_fill Fill find_…" at bounding box center [481, 251] width 962 height 427
click at [12, 21] on span "keyboard_arrow_left" at bounding box center [15, 19] width 15 height 18
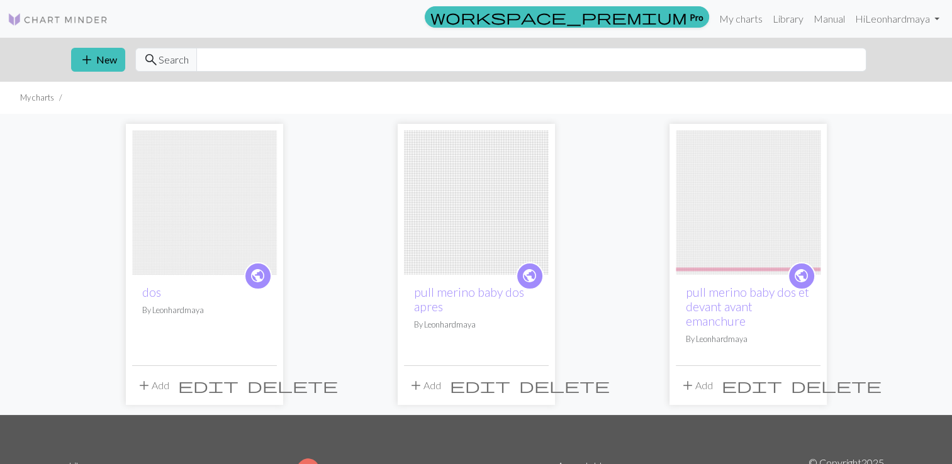
click at [224, 212] on img at bounding box center [204, 202] width 145 height 145
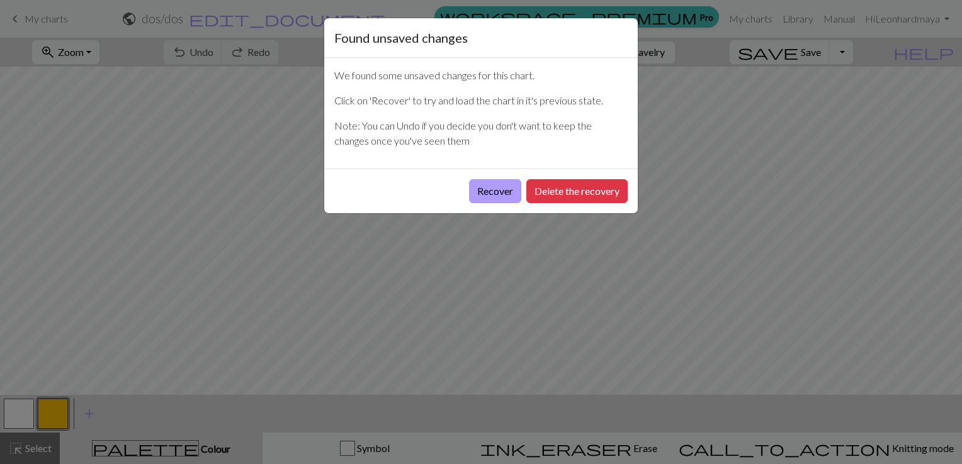
click at [491, 191] on button "Recover" at bounding box center [495, 191] width 52 height 24
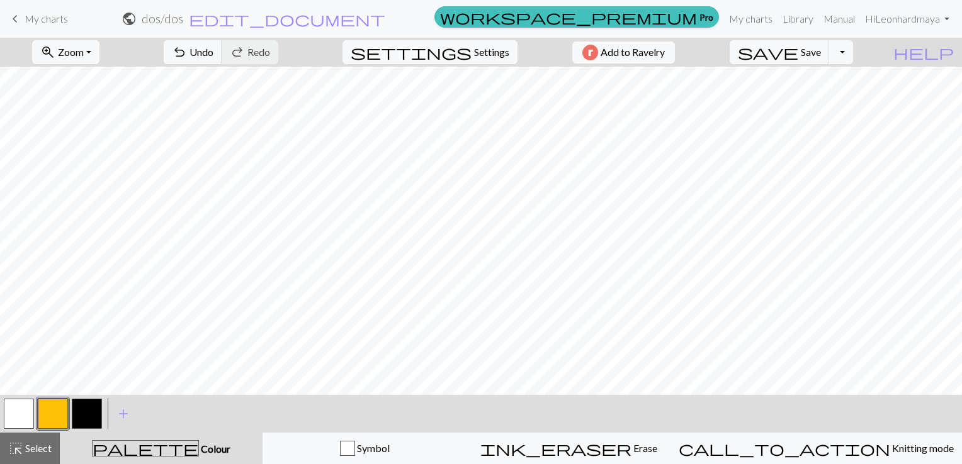
click at [88, 413] on button "button" at bounding box center [87, 414] width 30 height 30
drag, startPoint x: 25, startPoint y: 449, endPoint x: 30, endPoint y: 440, distance: 10.1
click at [25, 449] on span "Select" at bounding box center [37, 448] width 28 height 12
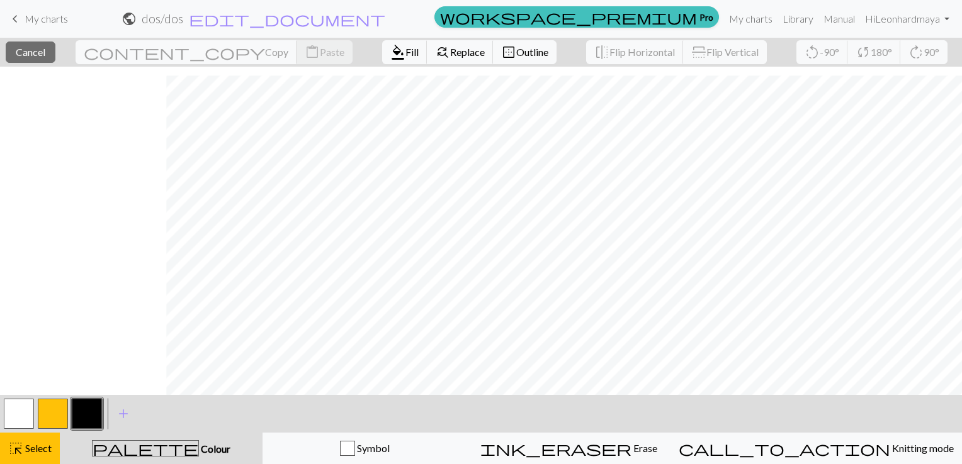
scroll to position [1499, 623]
click at [43, 444] on span "Select" at bounding box center [37, 448] width 28 height 12
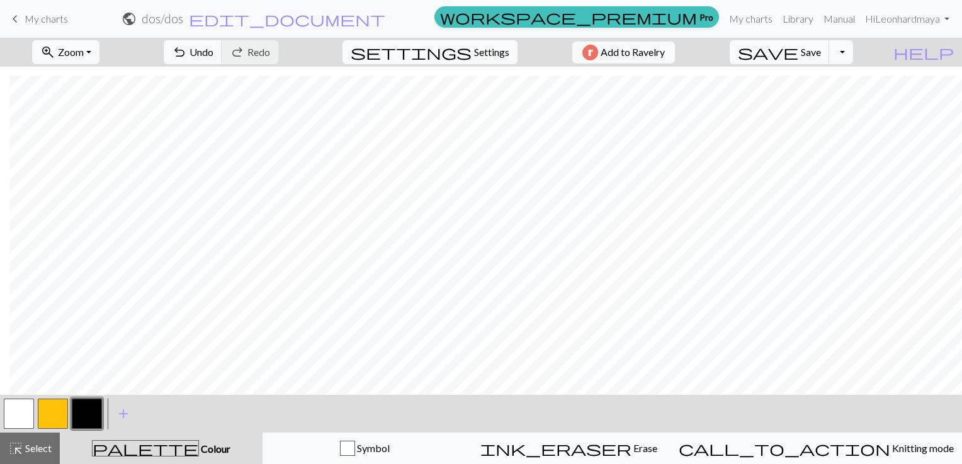
drag, startPoint x: 814, startPoint y: 388, endPoint x: 702, endPoint y: 404, distance: 113.2
click at [702, 407] on div "< > add Add a colour" at bounding box center [481, 414] width 962 height 38
click at [20, 448] on span "highlight_alt" at bounding box center [15, 449] width 15 height 18
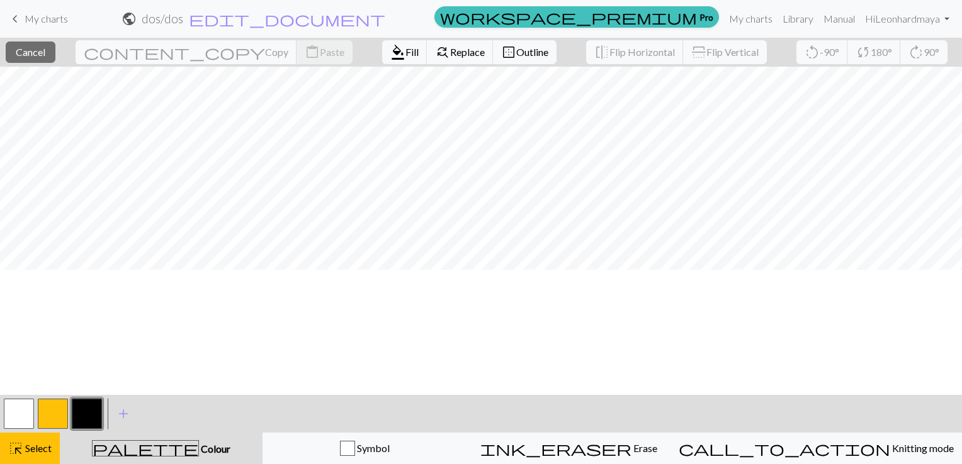
scroll to position [189, 0]
